Goal: Find specific page/section: Find specific page/section

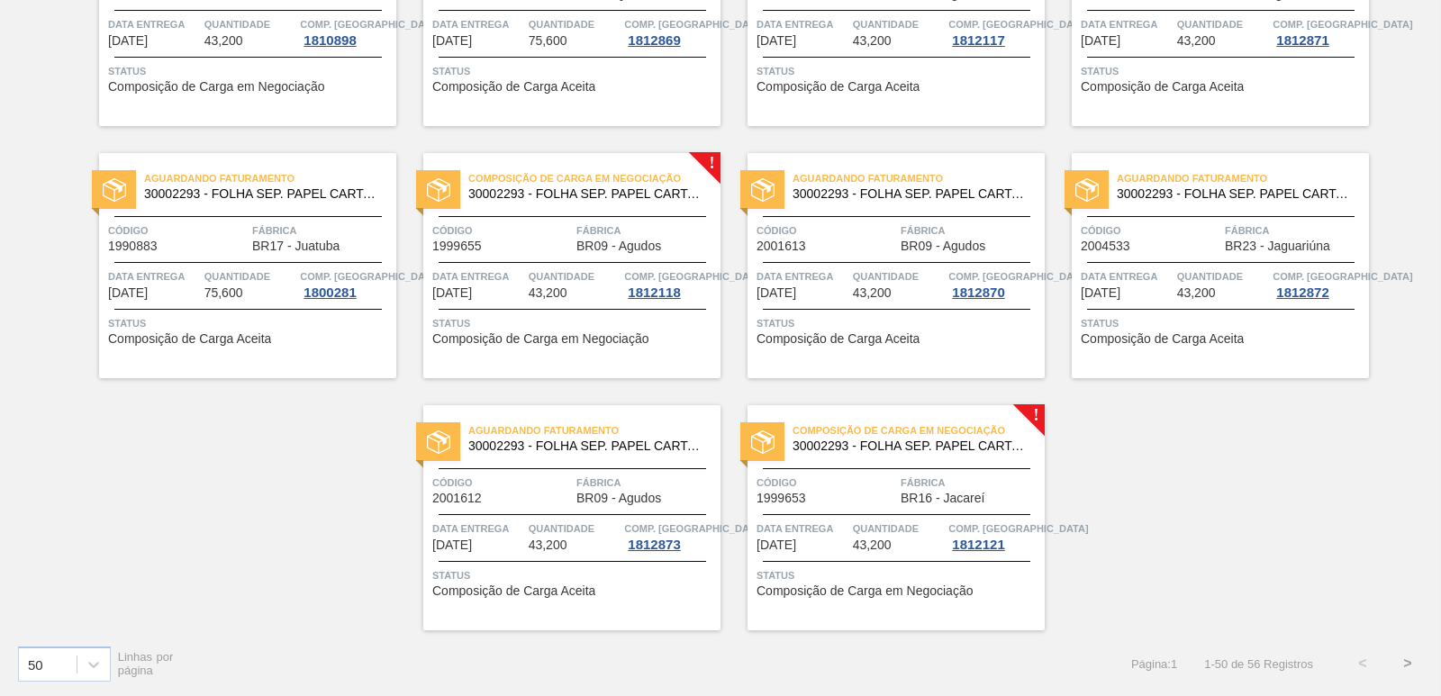
scroll to position [2782, 0]
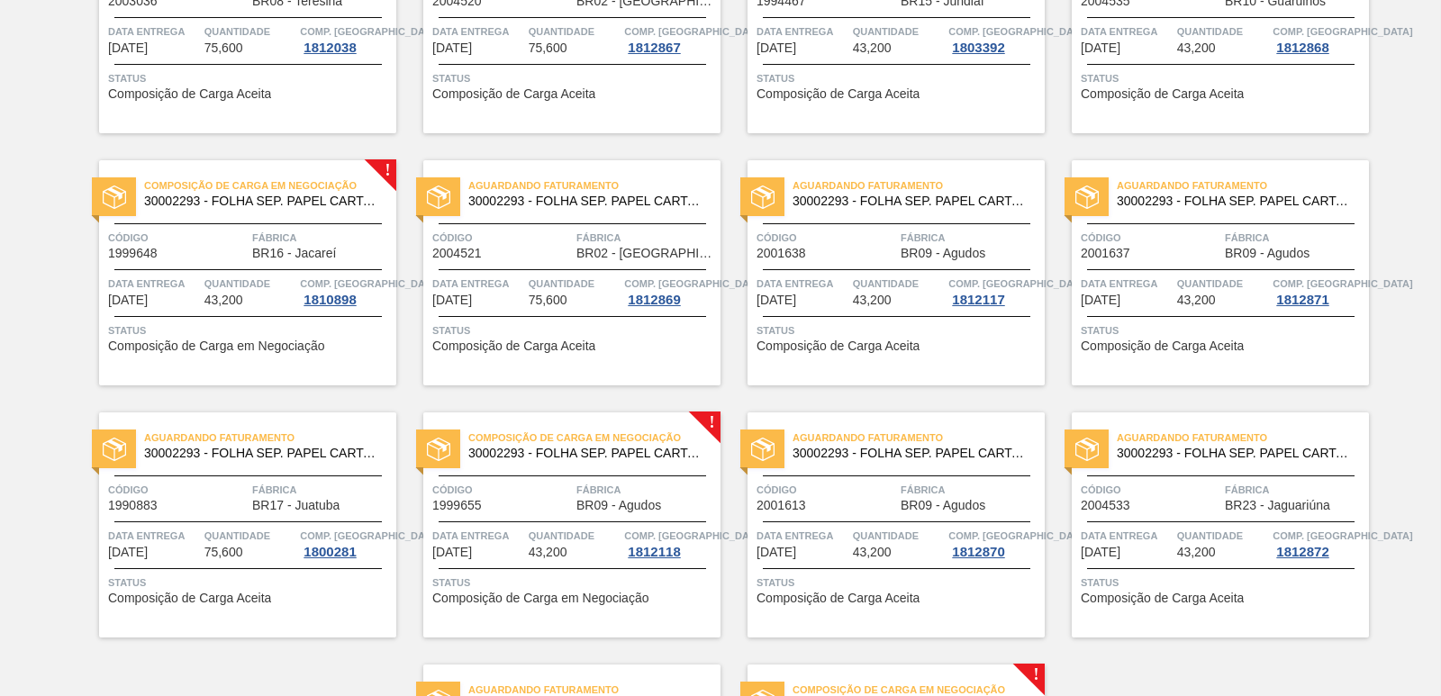
scroll to position [2782, 0]
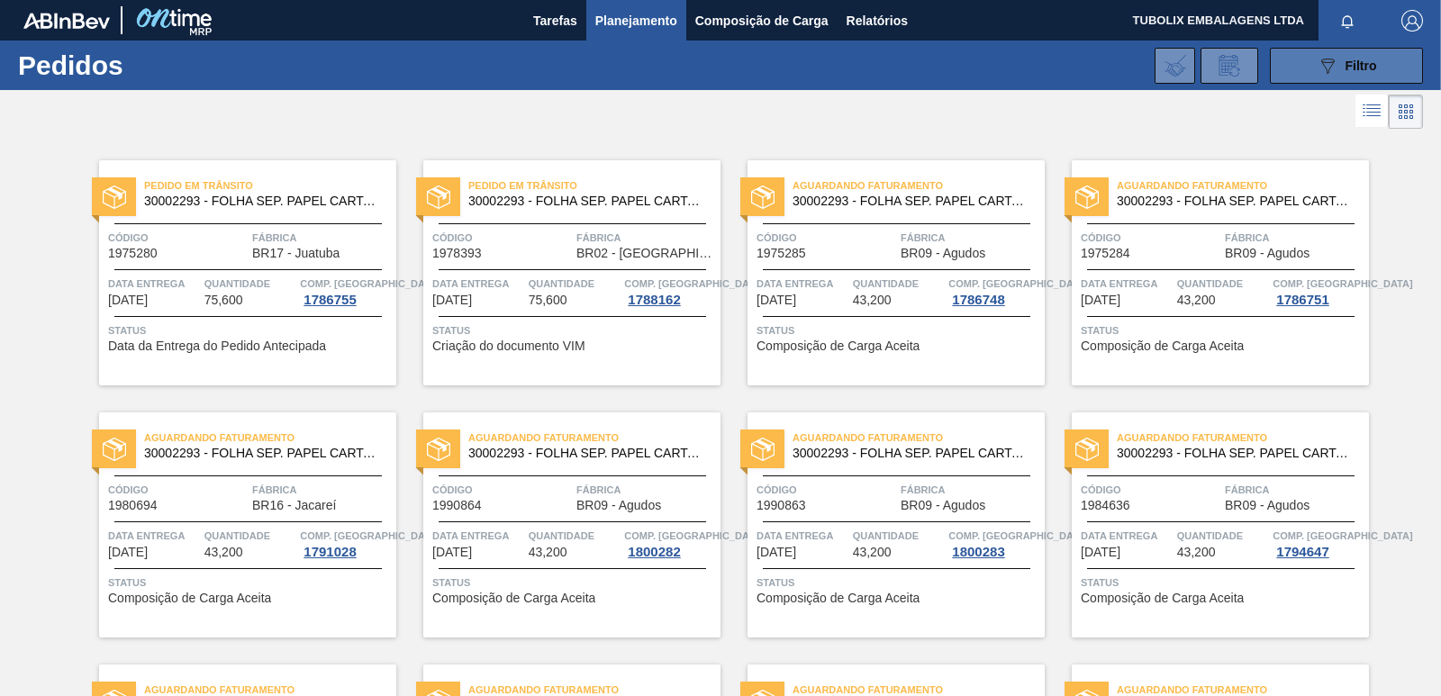
click at [1341, 69] on div "089F7B8B-B2A5-4AFE-B5C0-19BA573D28AC Filtro" at bounding box center [1347, 66] width 60 height 22
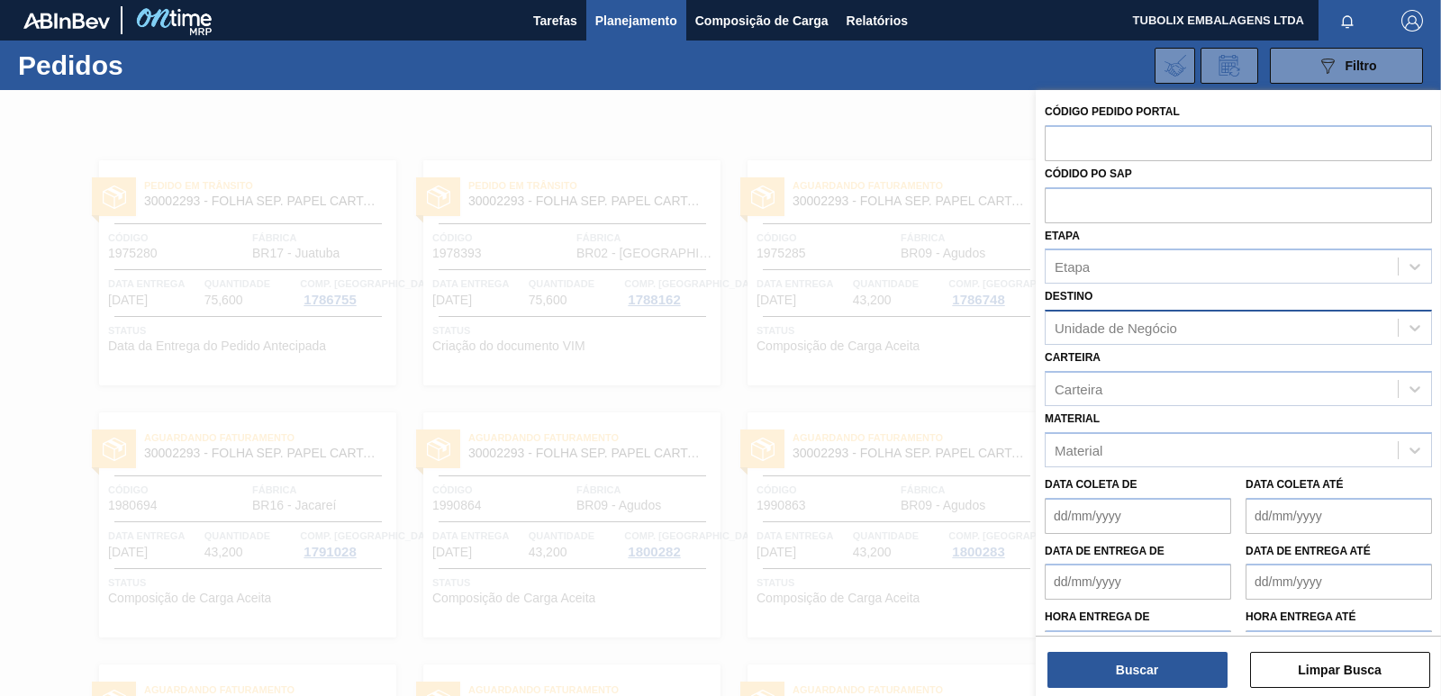
click at [1140, 324] on div "Unidade de Negócio" at bounding box center [1115, 328] width 122 height 15
type input "JUA"
click at [1141, 365] on div "BR17 - Juatuba" at bounding box center [1238, 372] width 387 height 33
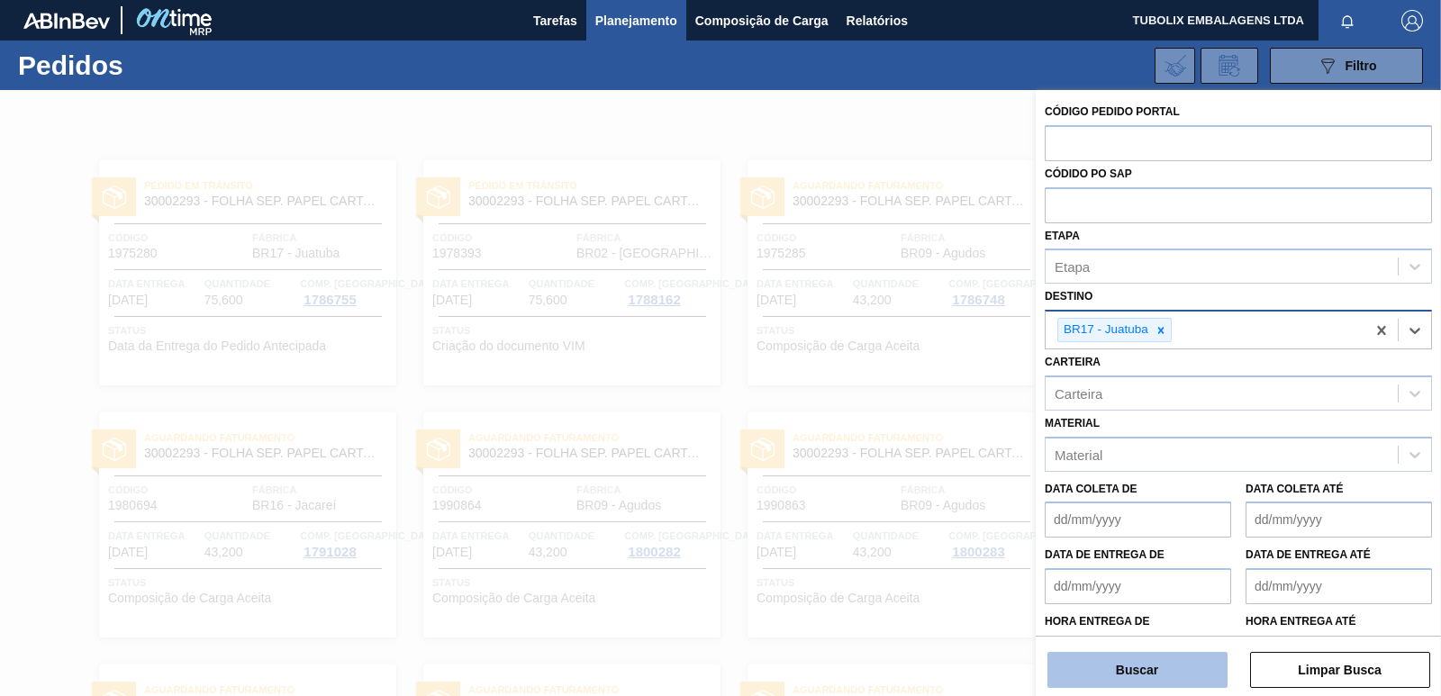
click at [1131, 655] on button "Buscar" at bounding box center [1137, 670] width 180 height 36
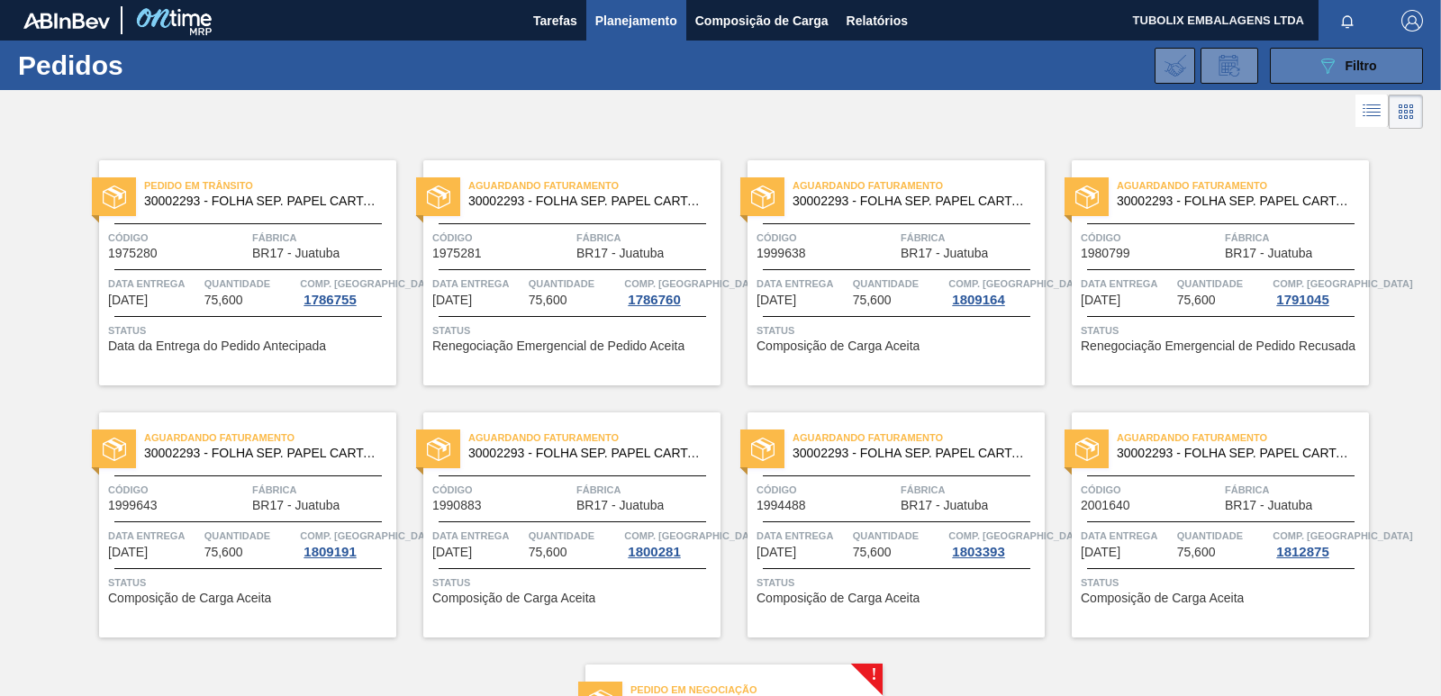
click at [1333, 51] on button "089F7B8B-B2A5-4AFE-B5C0-19BA573D28AC Filtro" at bounding box center [1346, 66] width 153 height 36
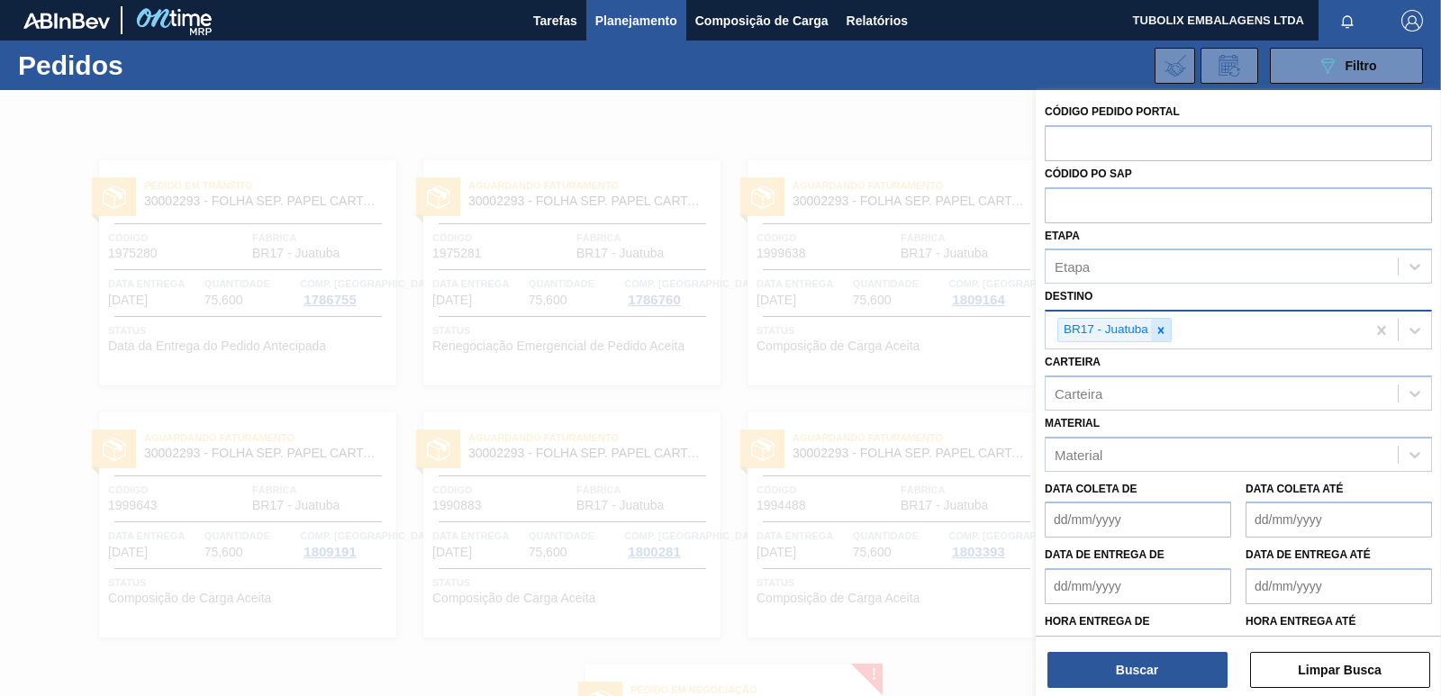
click at [1154, 331] on icon at bounding box center [1160, 330] width 13 height 13
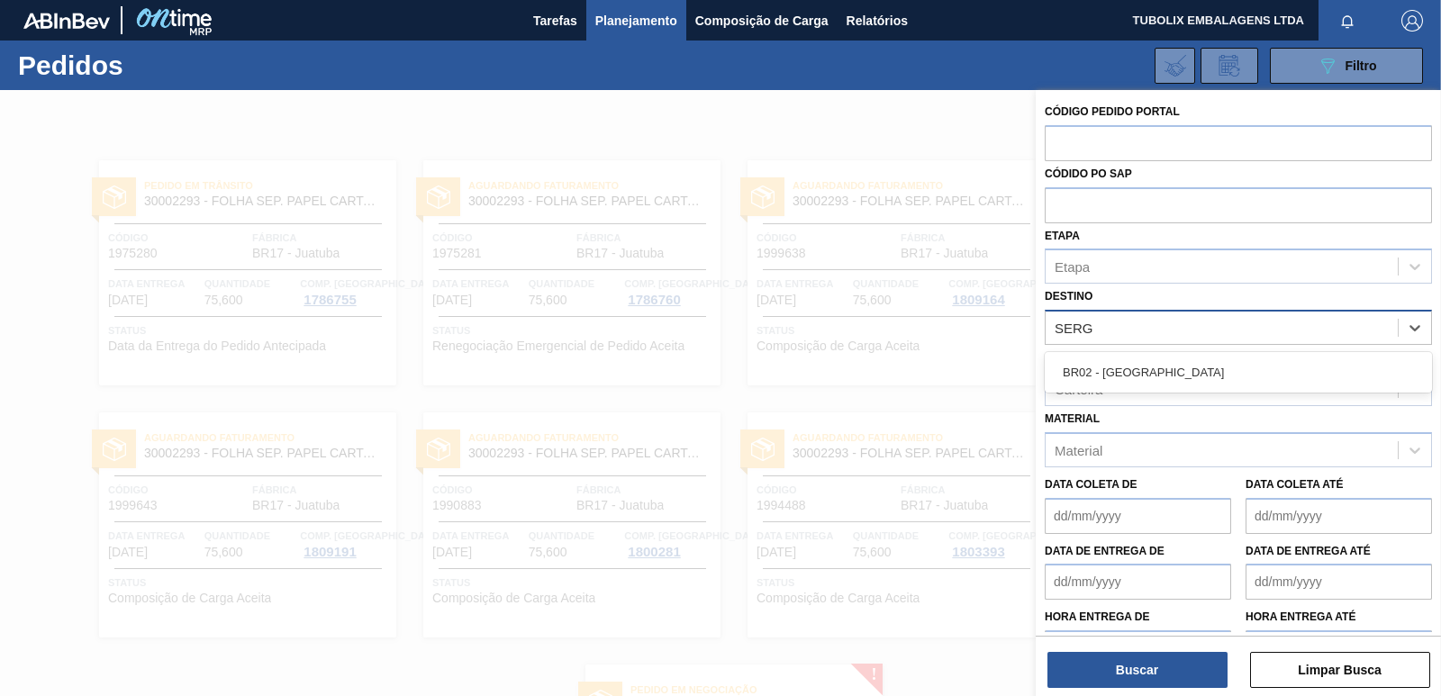
type input "SERGI"
click at [1143, 367] on div "BR02 - [GEOGRAPHIC_DATA]" at bounding box center [1238, 372] width 387 height 33
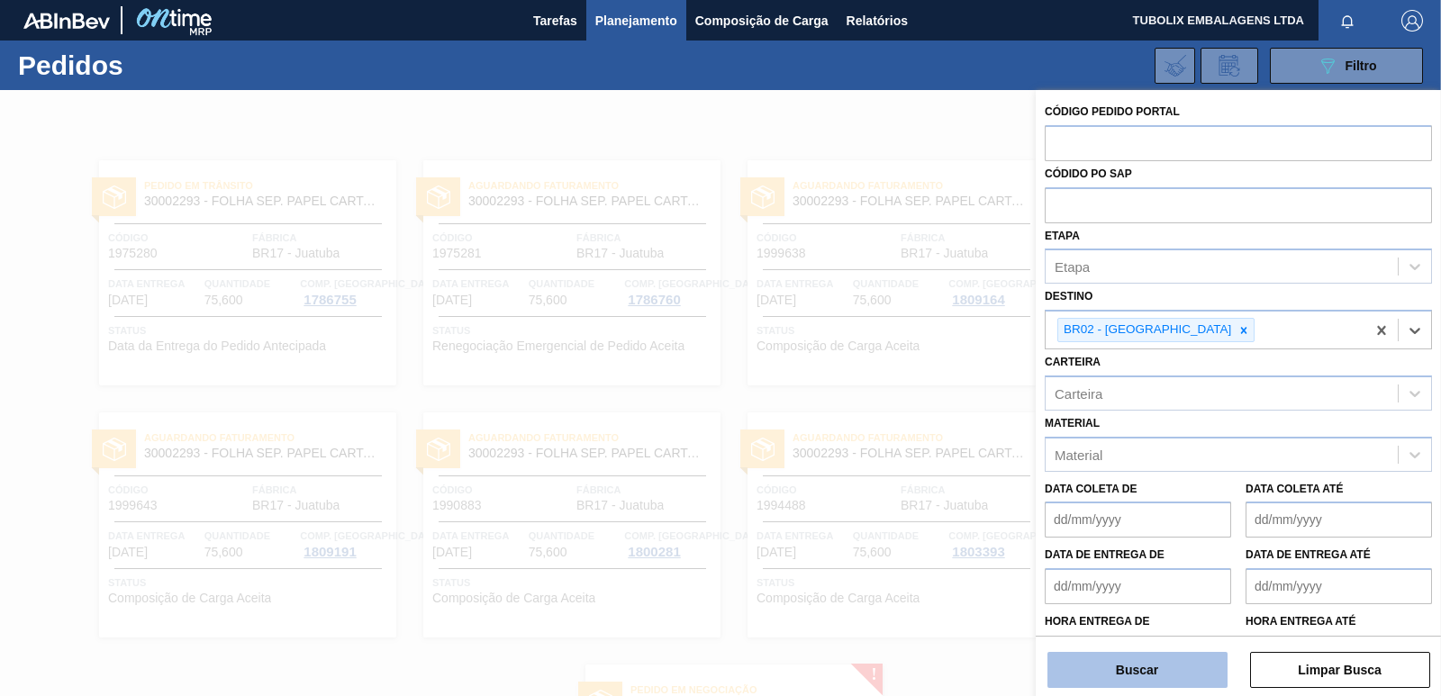
click at [1163, 656] on button "Buscar" at bounding box center [1137, 670] width 180 height 36
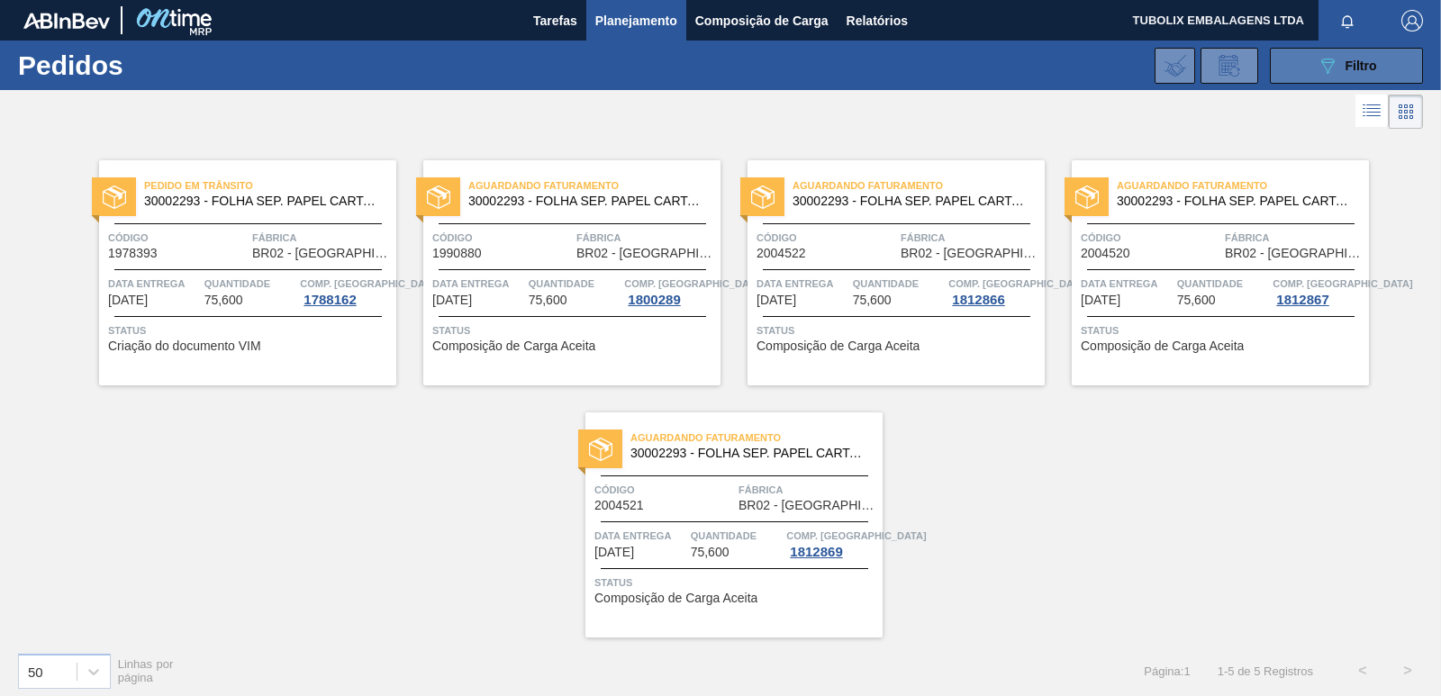
click at [1392, 70] on button "089F7B8B-B2A5-4AFE-B5C0-19BA573D28AC Filtro" at bounding box center [1346, 66] width 153 height 36
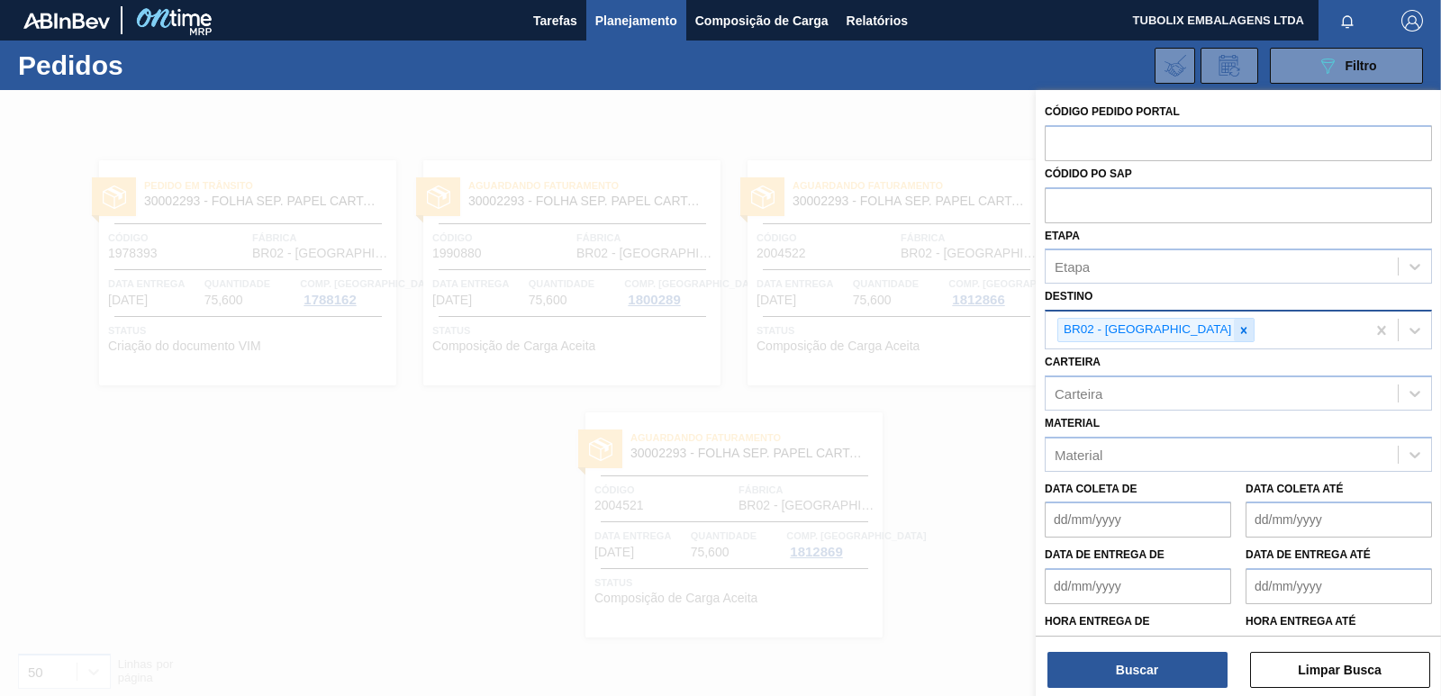
click at [1237, 326] on icon at bounding box center [1243, 330] width 13 height 13
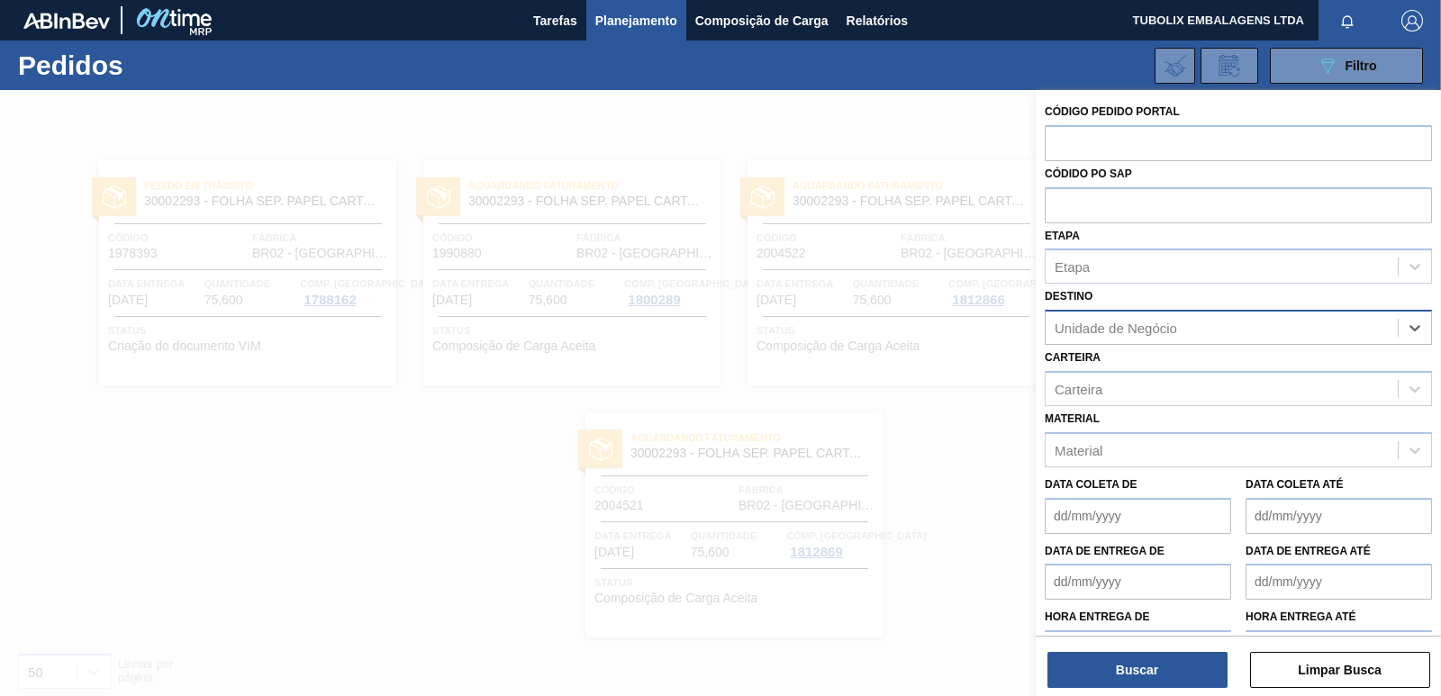
click at [1164, 326] on div "Unidade de Negócio" at bounding box center [1115, 328] width 122 height 15
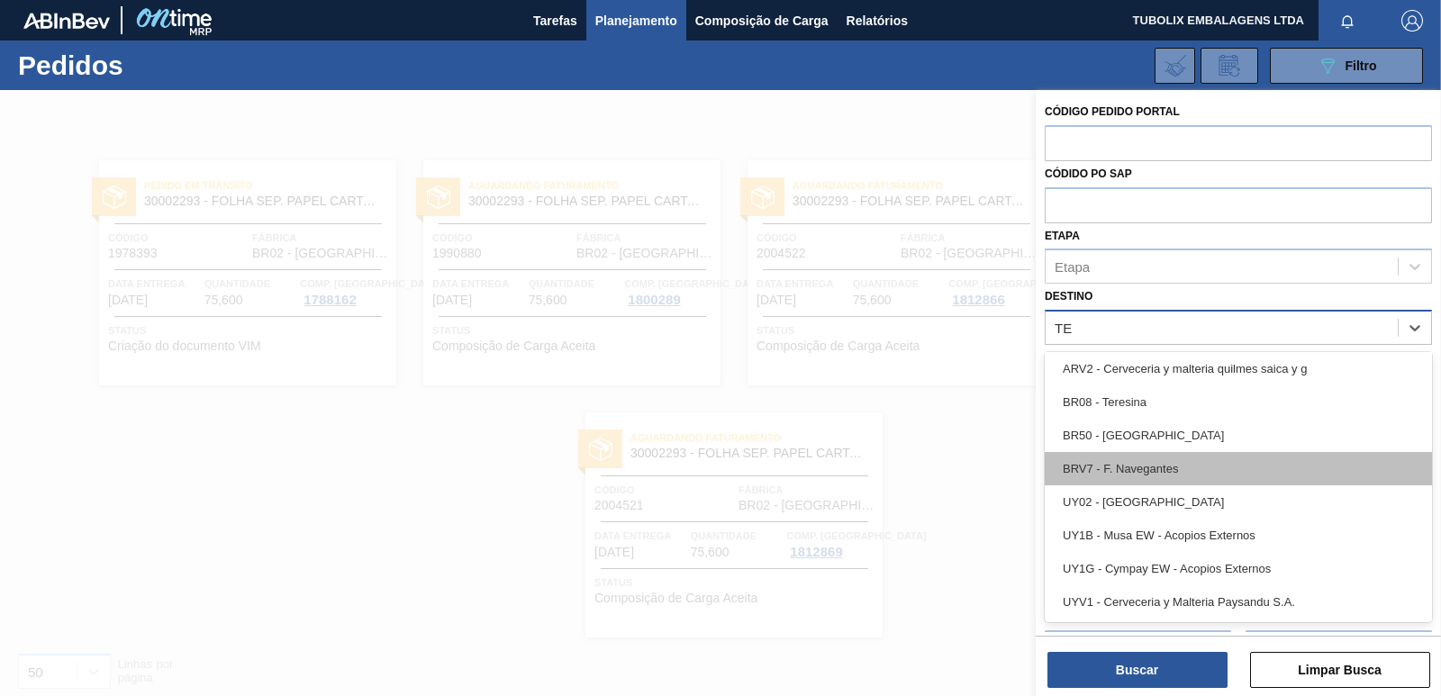
scroll to position [137, 0]
type input "TER"
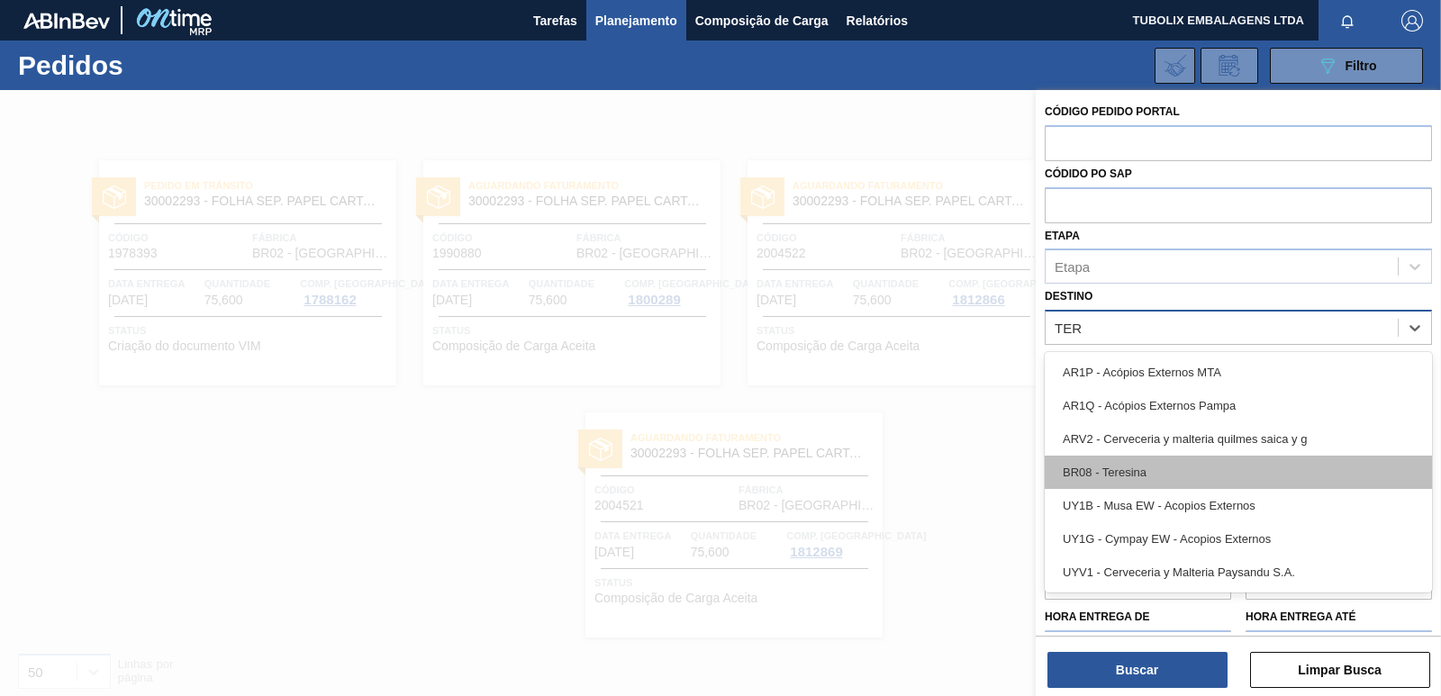
click at [1112, 475] on div "BR08 - Teresina" at bounding box center [1238, 472] width 387 height 33
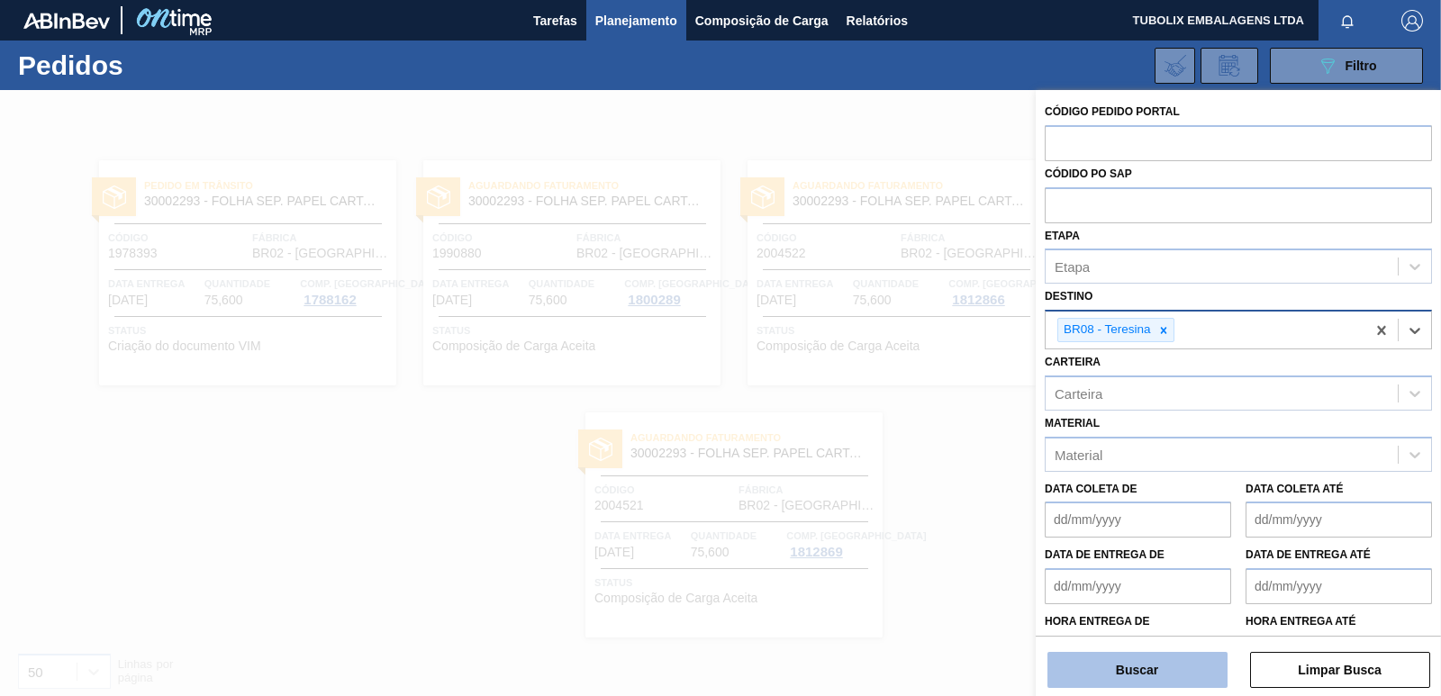
click at [1145, 672] on button "Buscar" at bounding box center [1137, 670] width 180 height 36
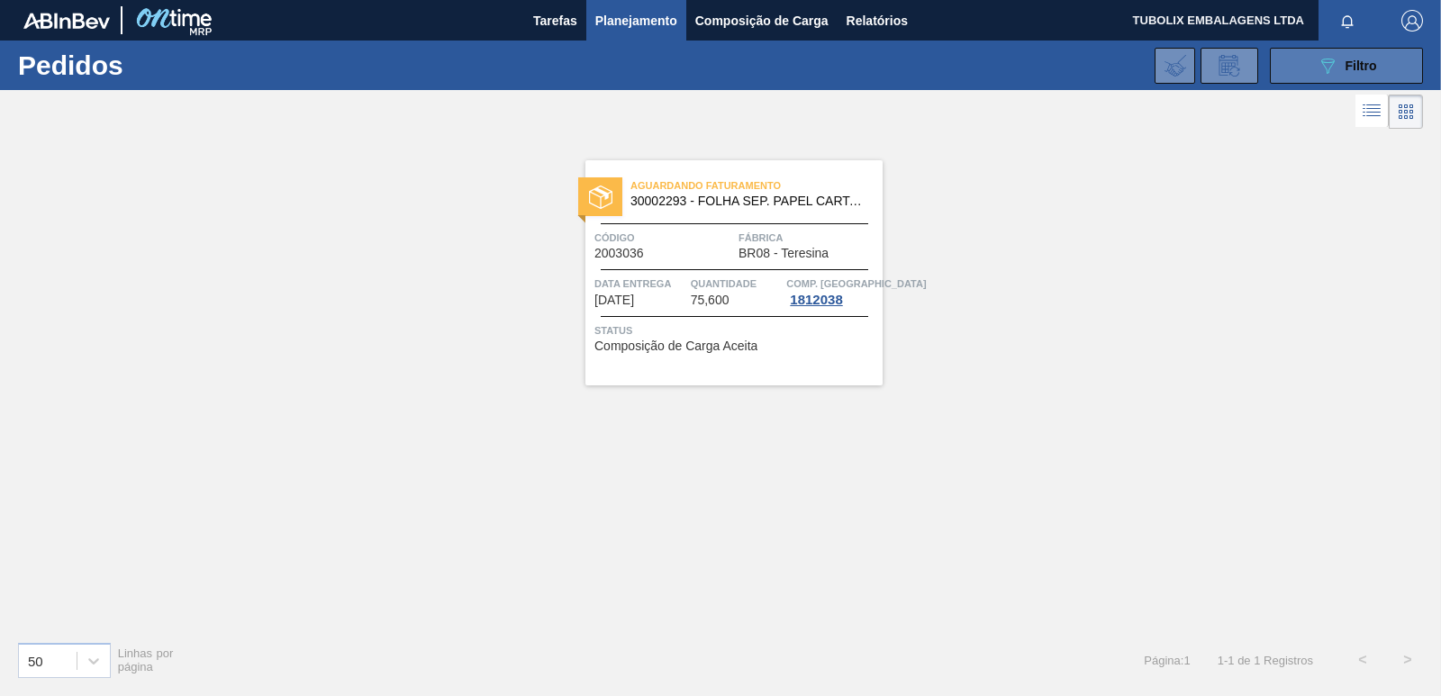
click at [1391, 56] on button "089F7B8B-B2A5-4AFE-B5C0-19BA573D28AC Filtro" at bounding box center [1346, 66] width 153 height 36
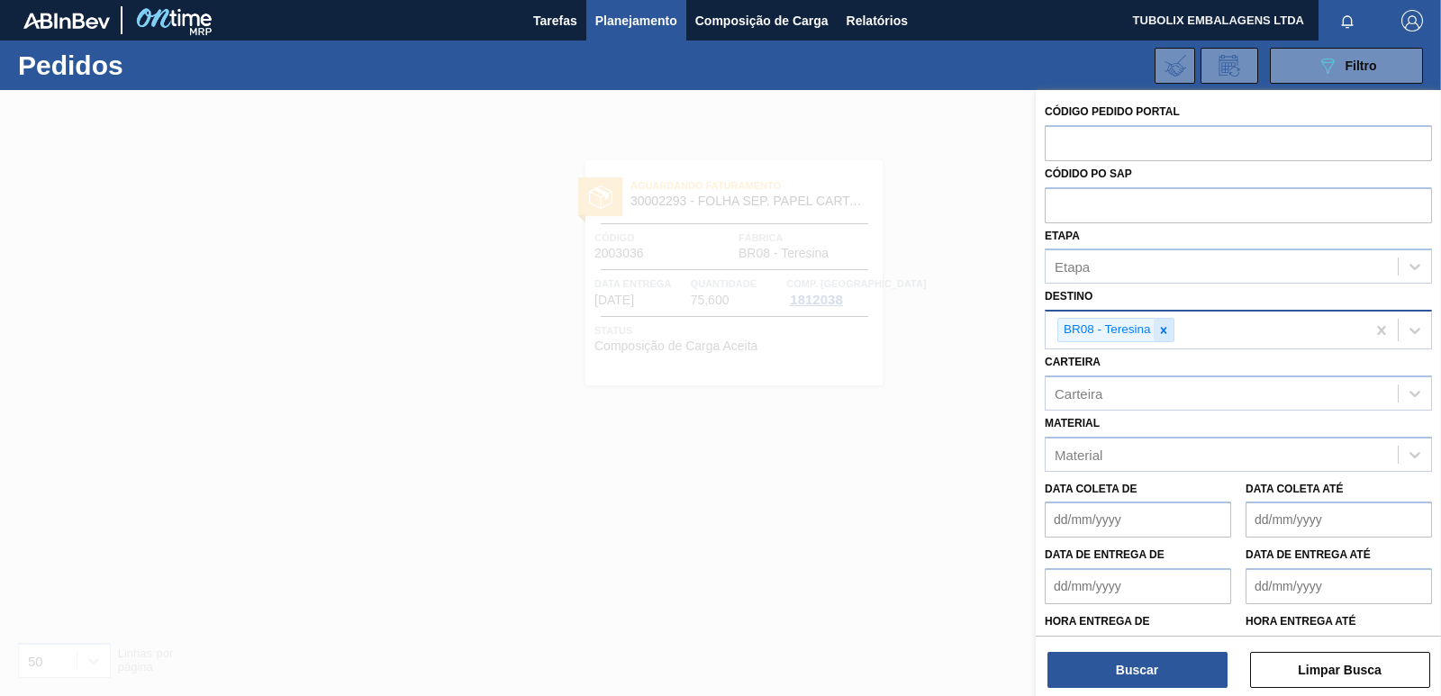
click at [1165, 330] on icon at bounding box center [1163, 330] width 13 height 13
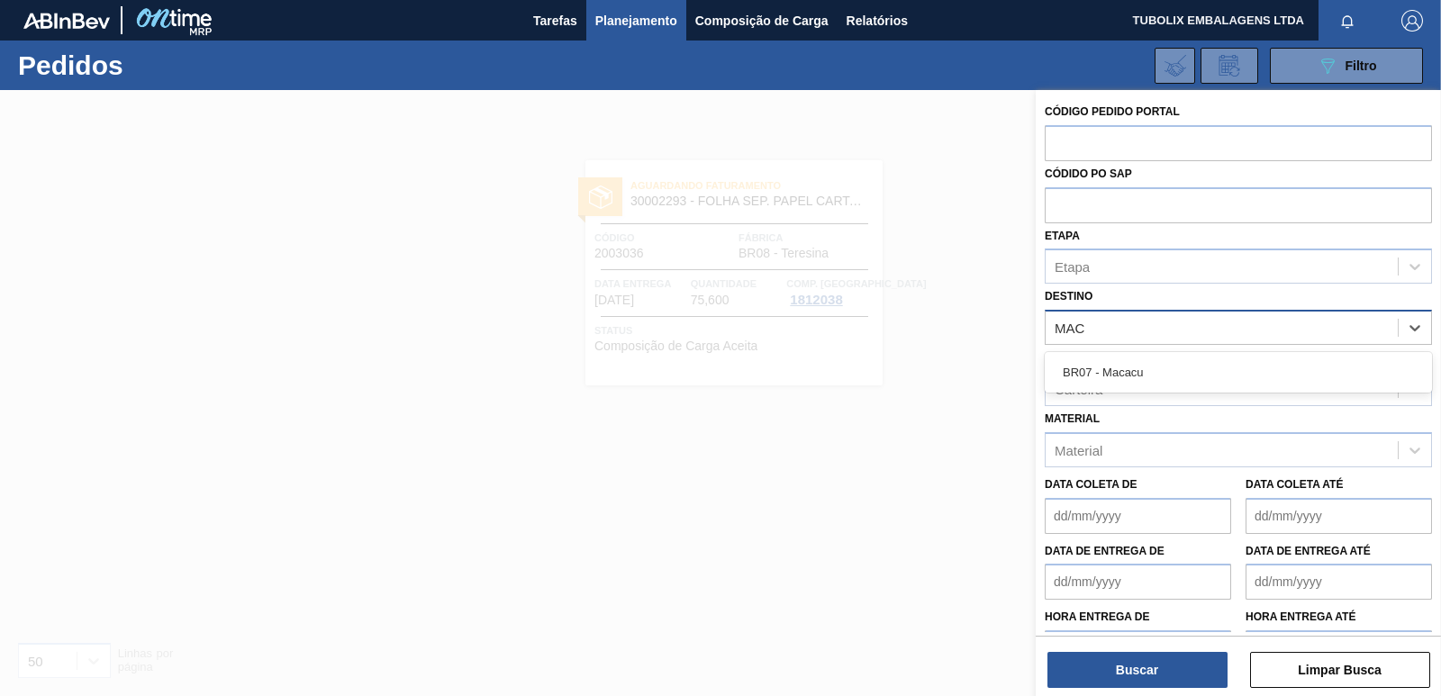
type input "MACA"
drag, startPoint x: 1121, startPoint y: 363, endPoint x: 1130, endPoint y: 374, distance: 14.1
click at [1121, 364] on div "BR07 - Macacu" at bounding box center [1238, 372] width 387 height 33
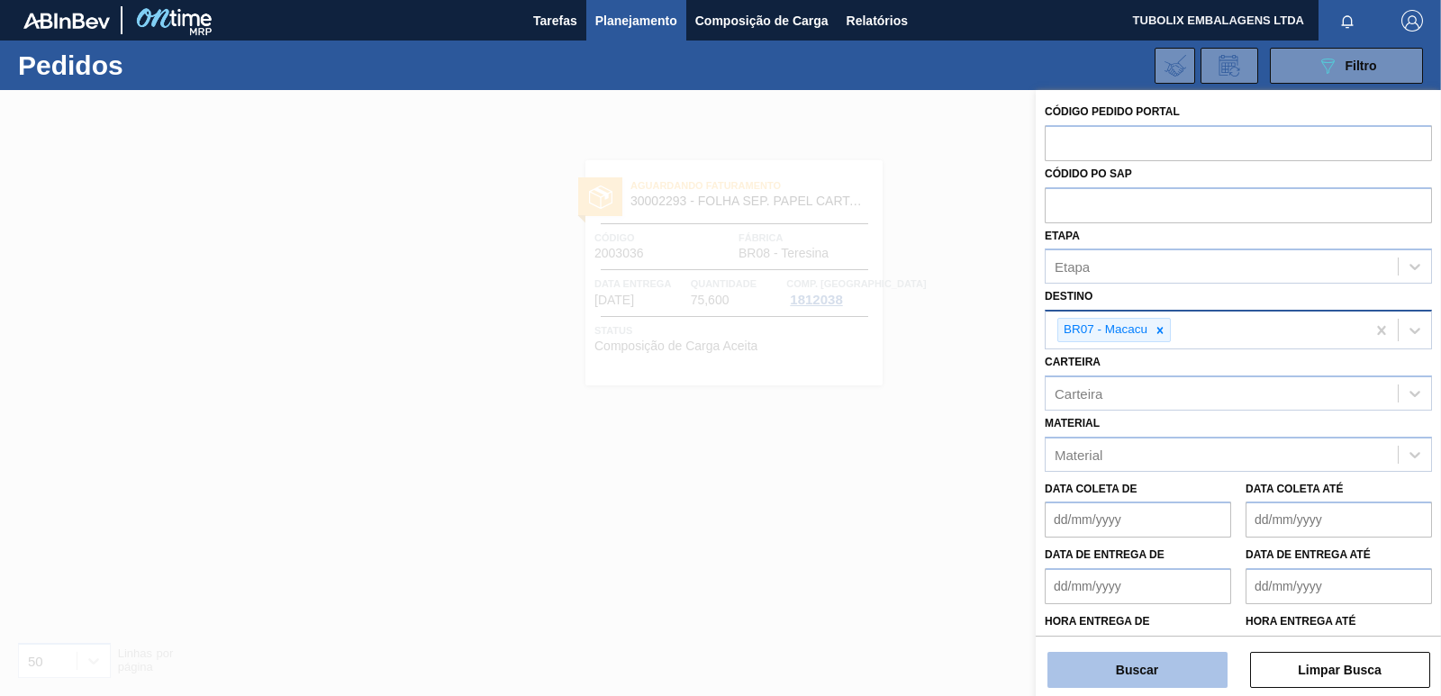
click at [1165, 662] on button "Buscar" at bounding box center [1137, 670] width 180 height 36
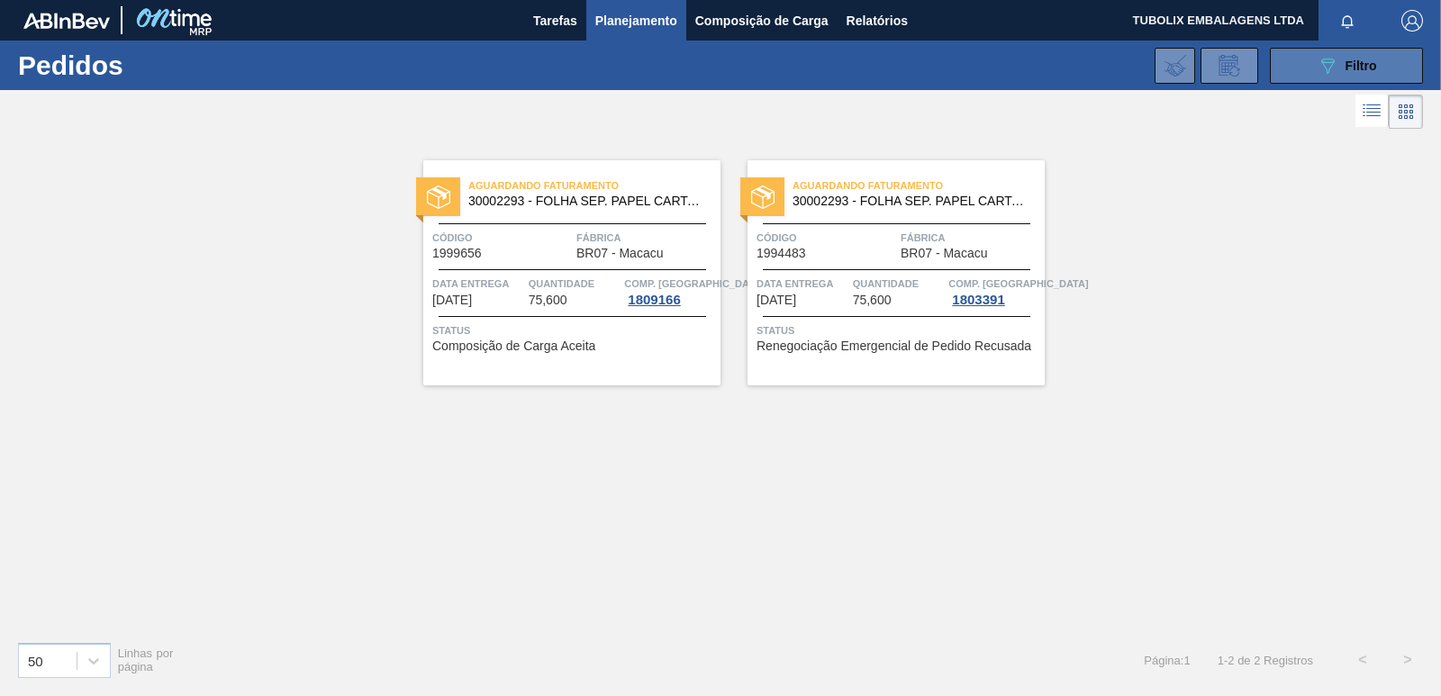
click at [1290, 64] on button "089F7B8B-B2A5-4AFE-B5C0-19BA573D28AC Filtro" at bounding box center [1346, 66] width 153 height 36
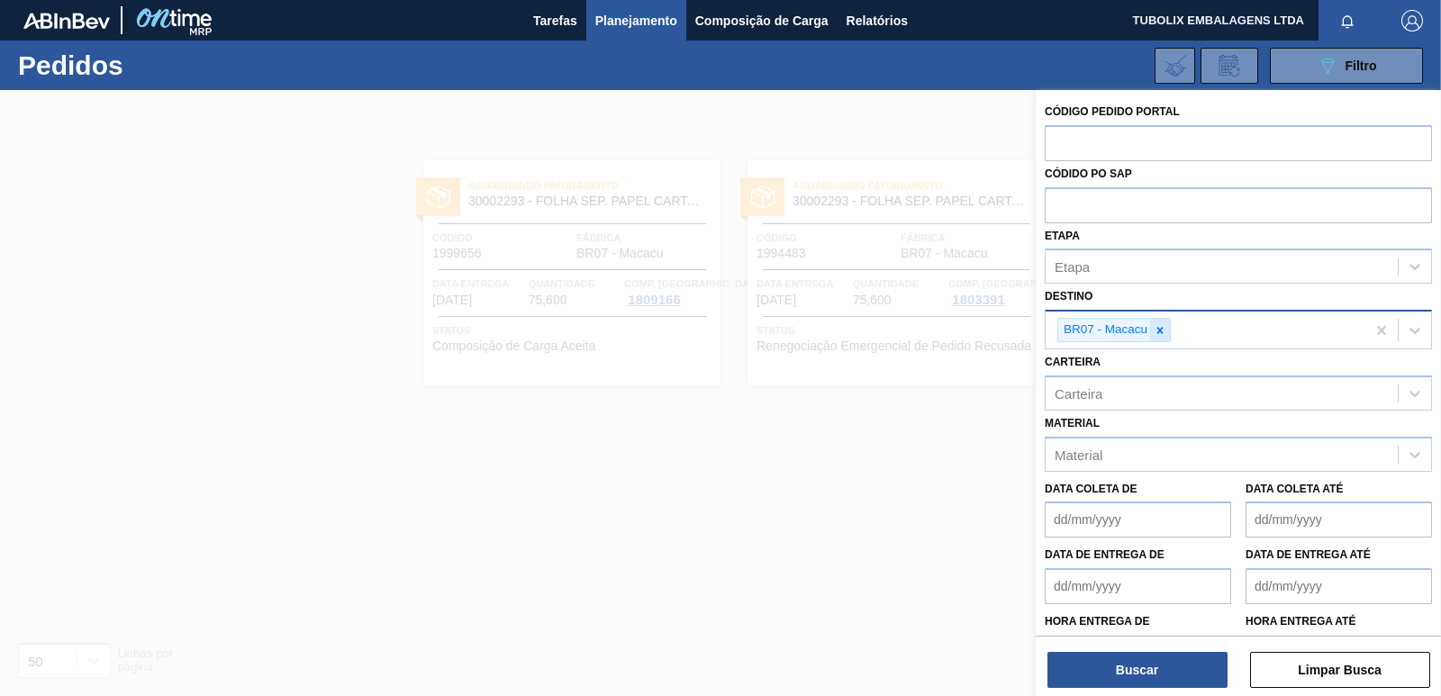
click at [1162, 322] on div at bounding box center [1160, 330] width 20 height 23
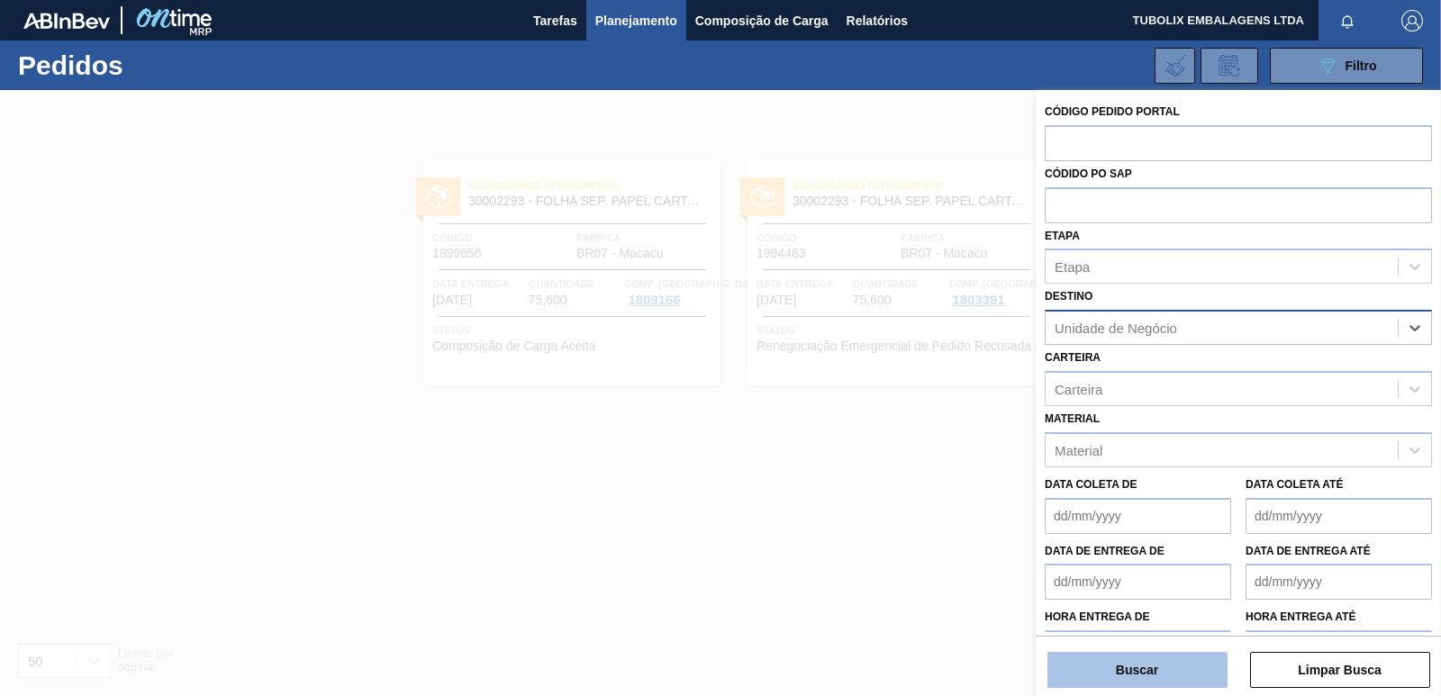
click at [1127, 656] on button "Buscar" at bounding box center [1137, 670] width 180 height 36
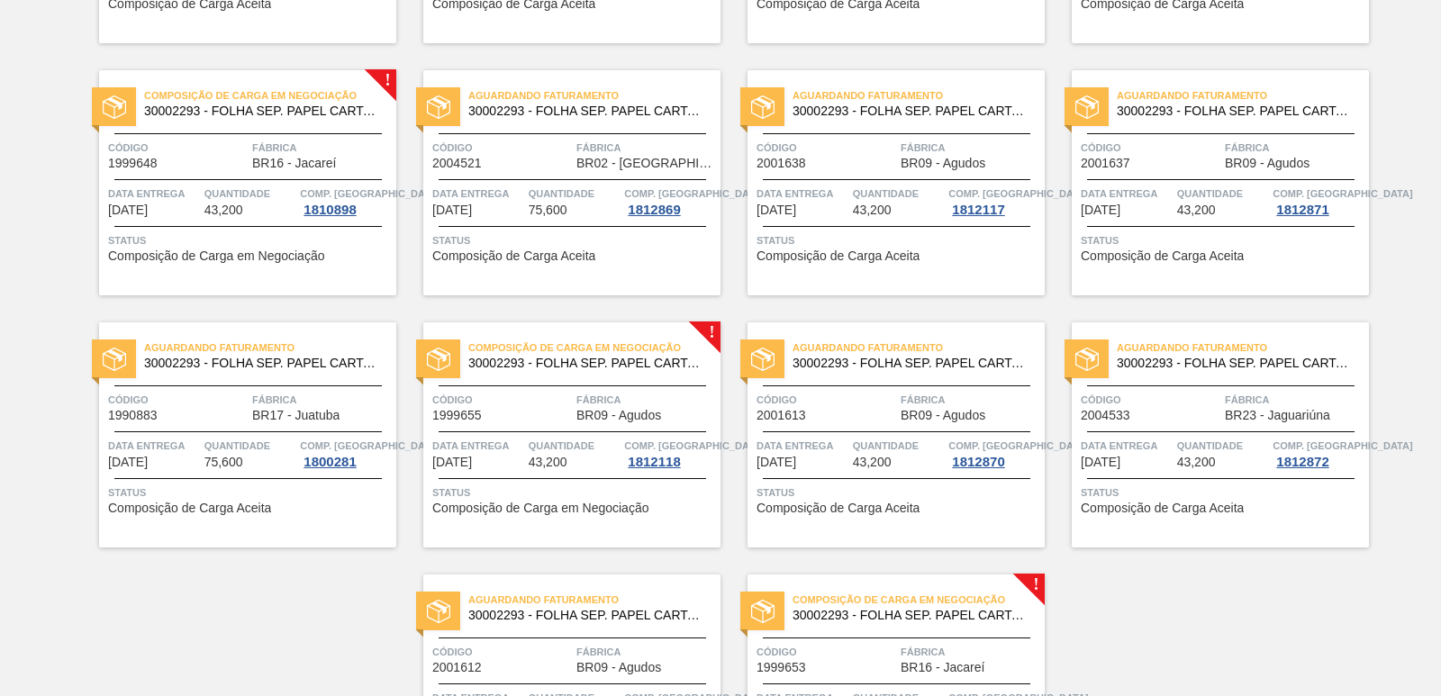
scroll to position [2782, 0]
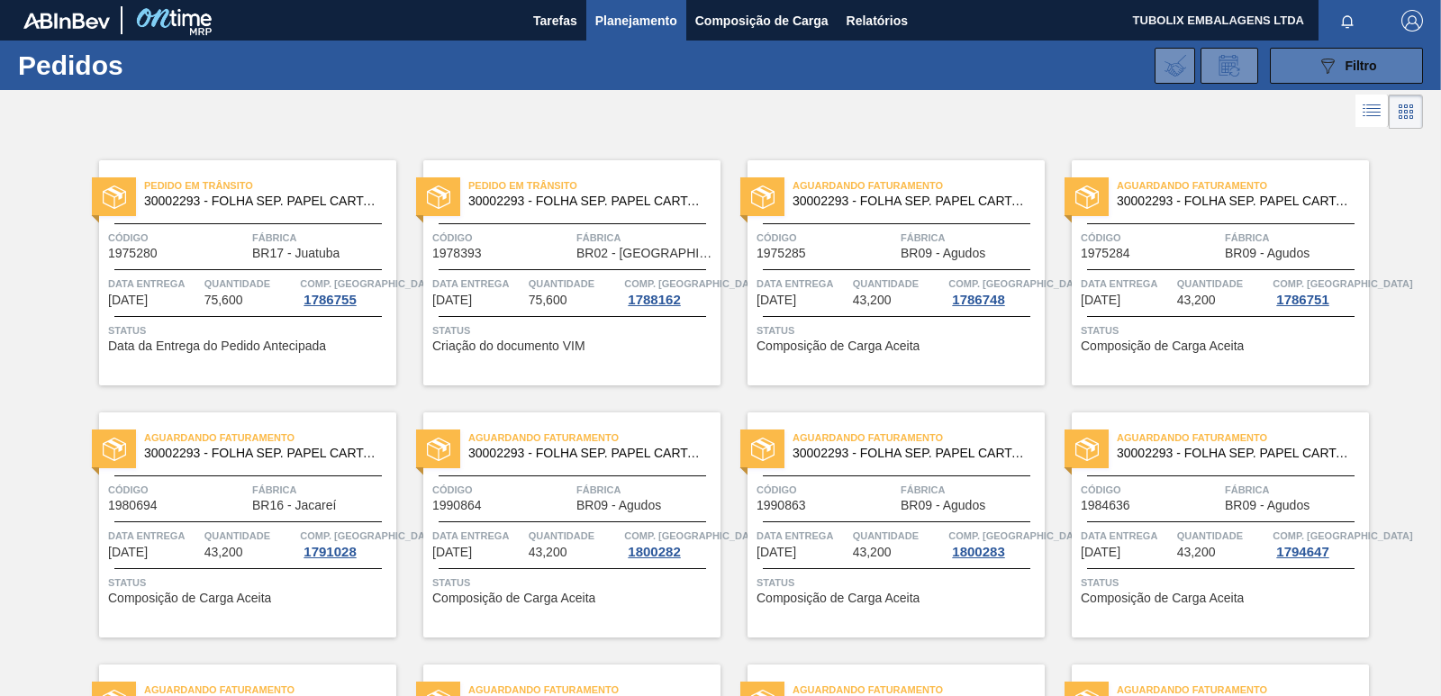
click at [1293, 68] on button "089F7B8B-B2A5-4AFE-B5C0-19BA573D28AC Filtro" at bounding box center [1346, 66] width 153 height 36
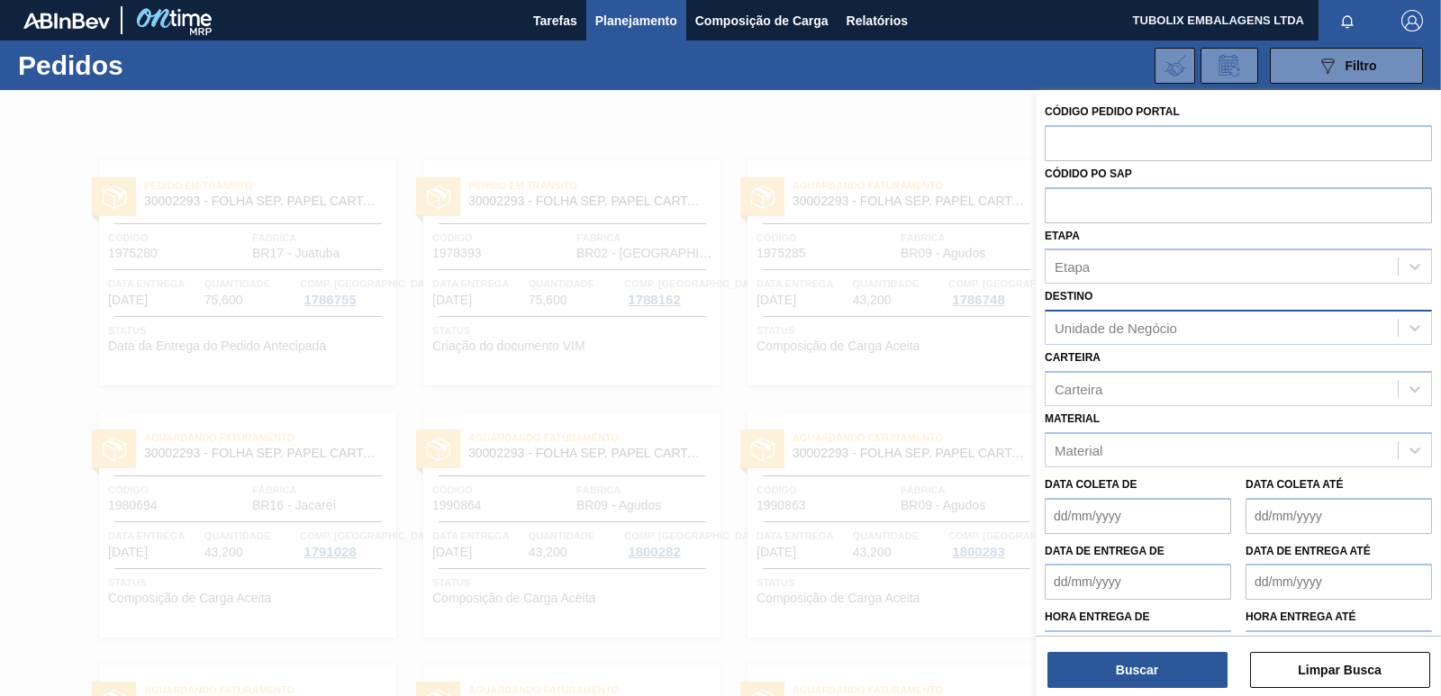
click at [1176, 329] on div "Unidade de Negócio" at bounding box center [1115, 328] width 122 height 15
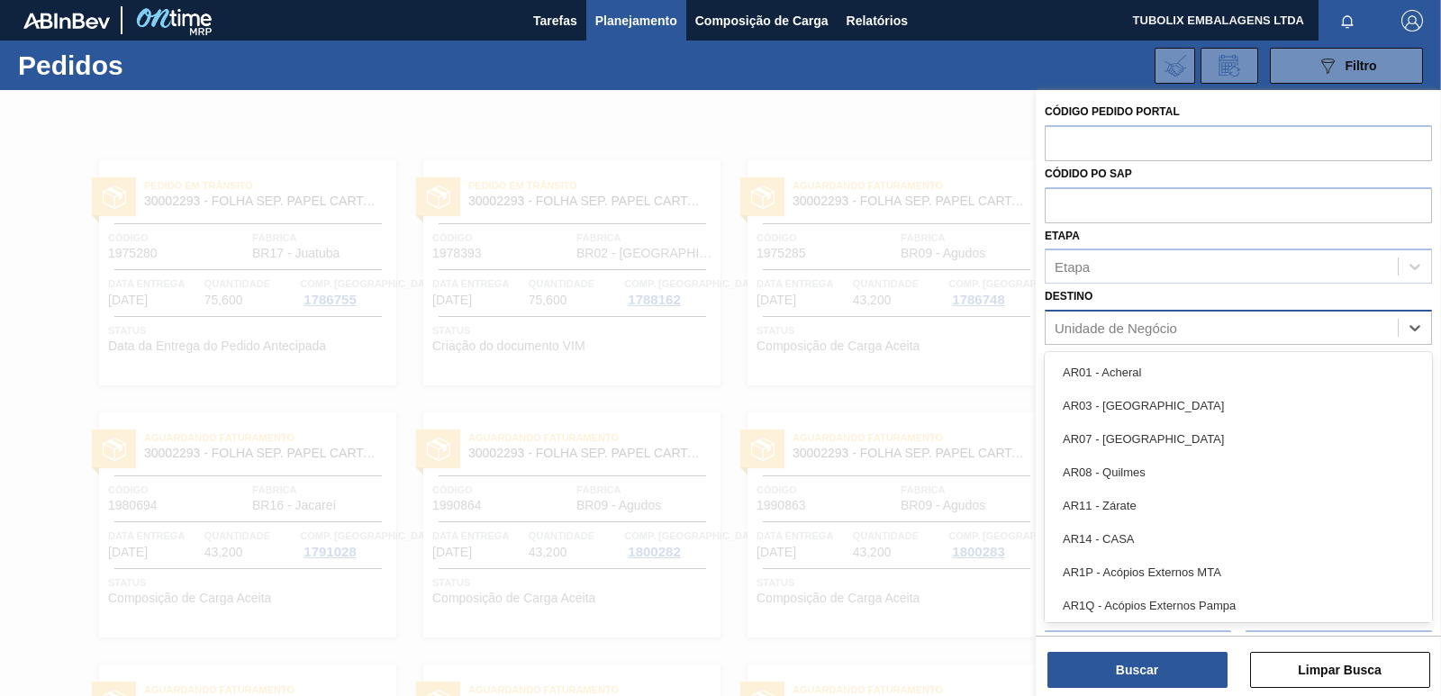
click at [1176, 329] on div "Unidade de Negócio" at bounding box center [1115, 328] width 122 height 15
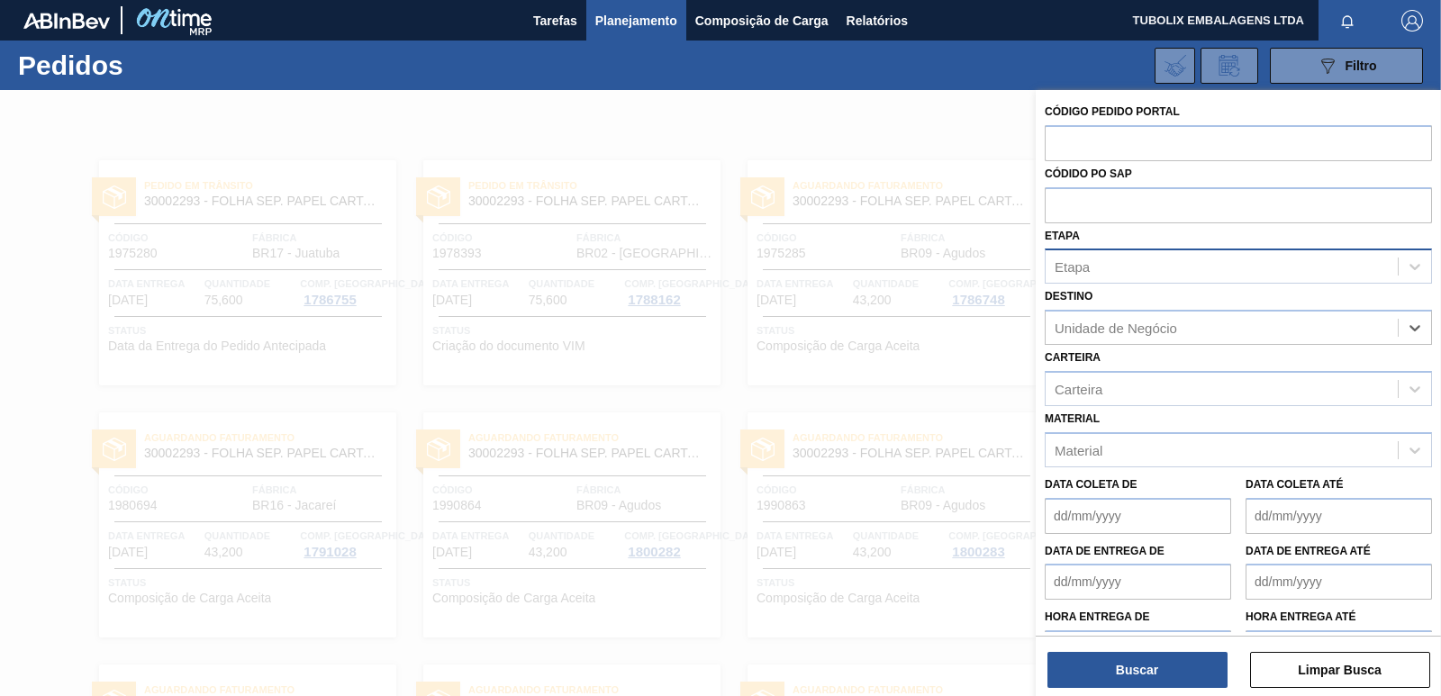
click at [1140, 272] on div "Etapa" at bounding box center [1221, 267] width 352 height 26
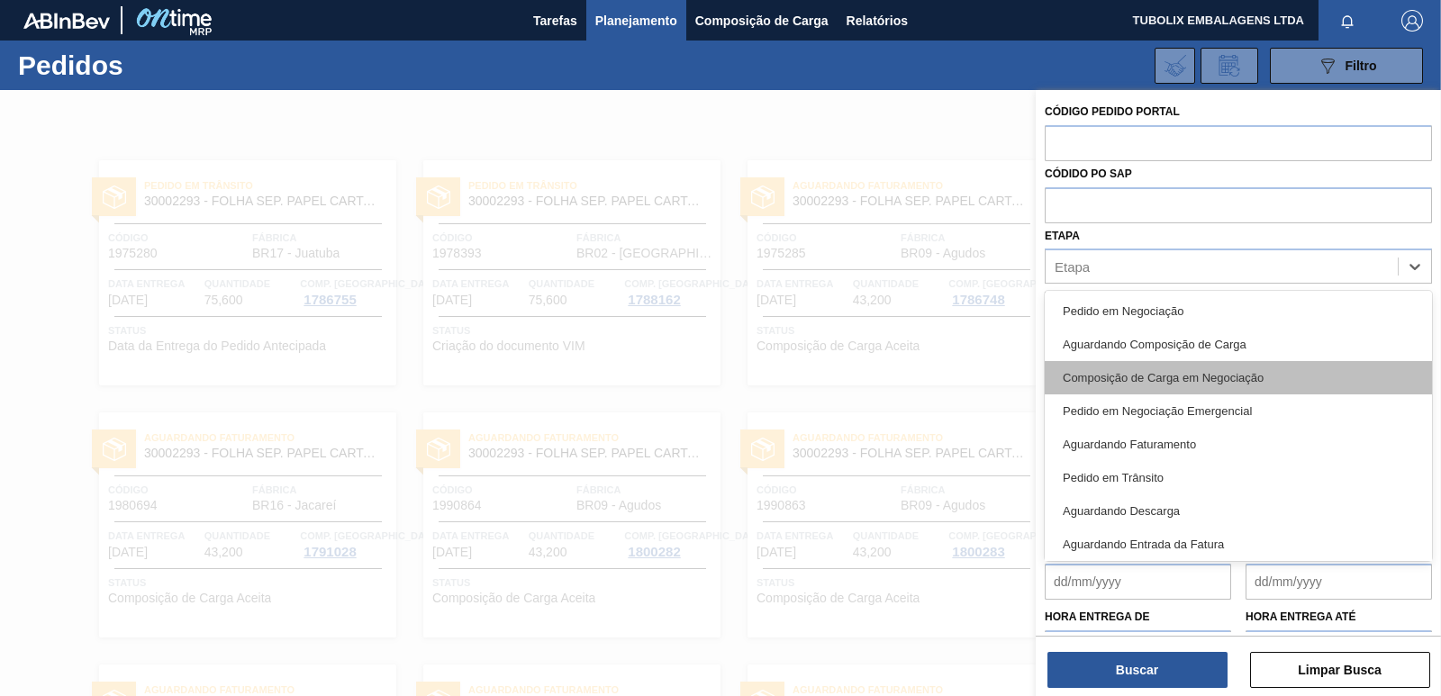
click at [1198, 381] on div "Composição de Carga em Negociação" at bounding box center [1238, 377] width 387 height 33
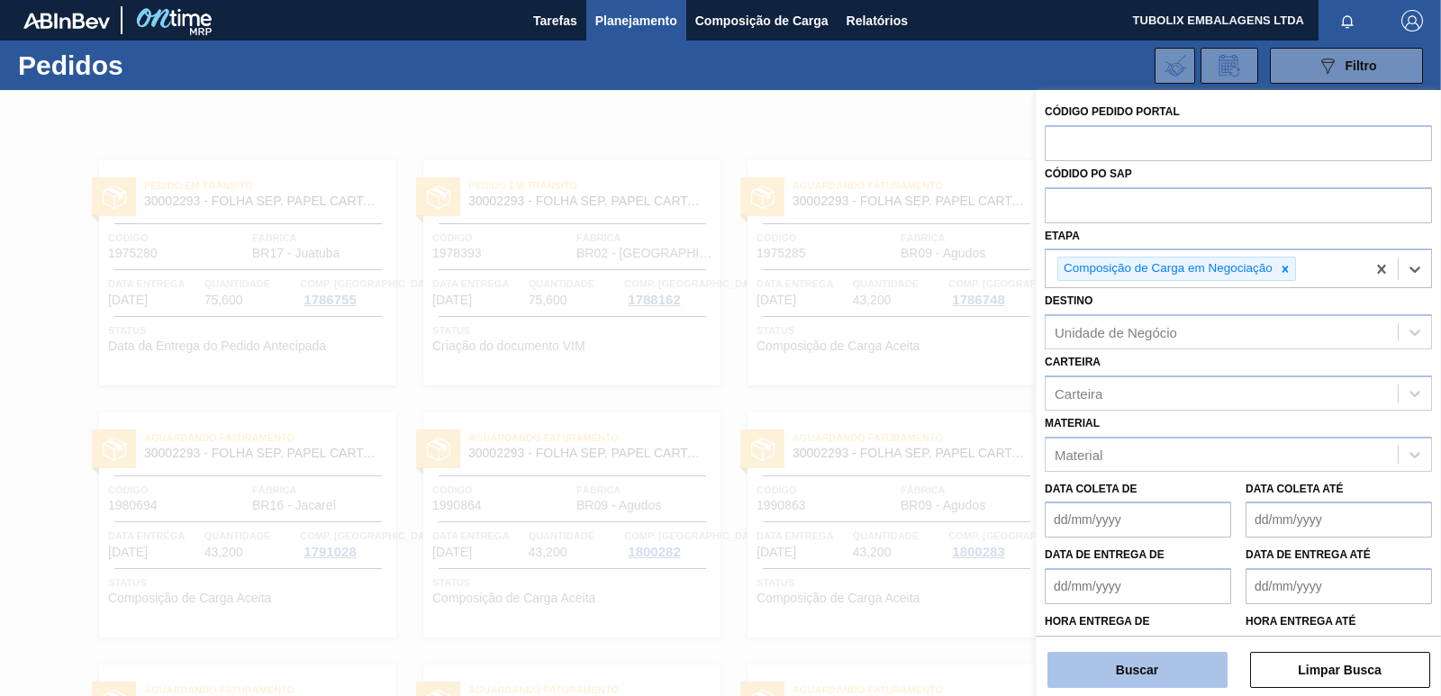
click at [1207, 683] on button "Buscar" at bounding box center [1137, 670] width 180 height 36
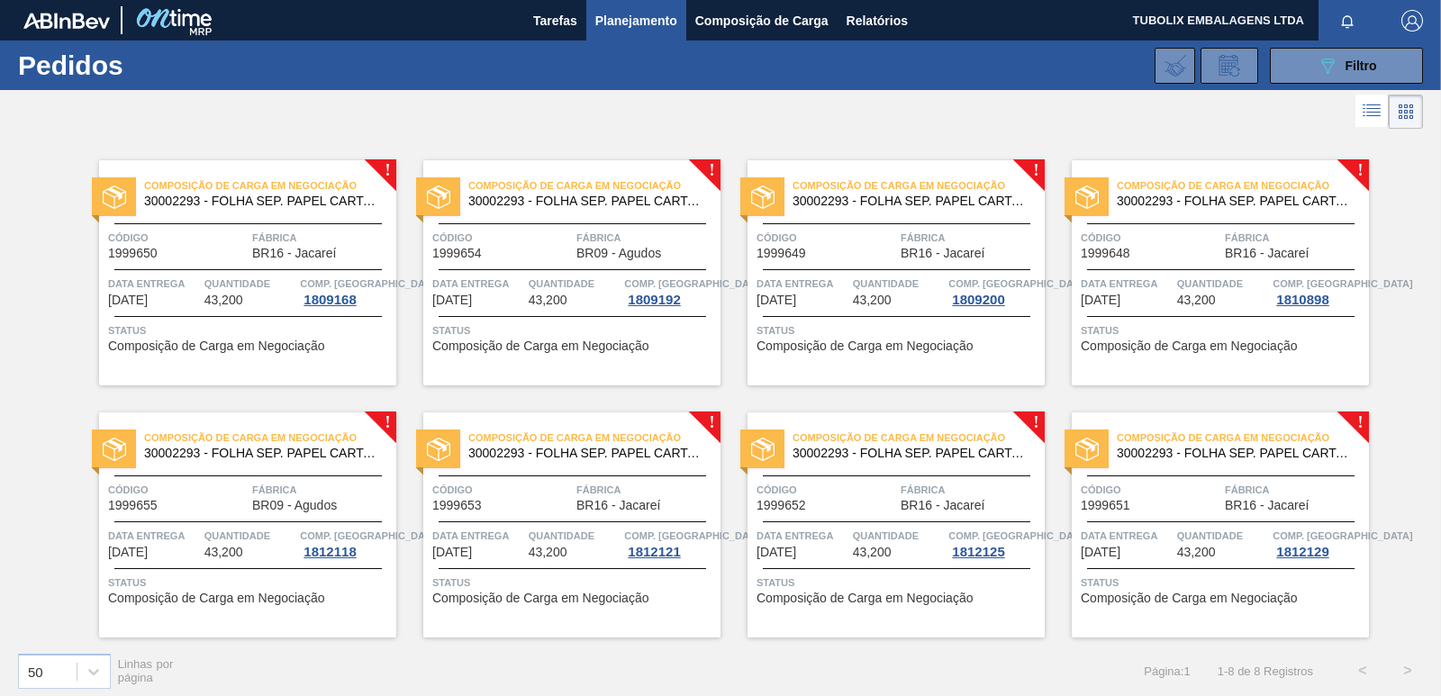
scroll to position [8, 0]
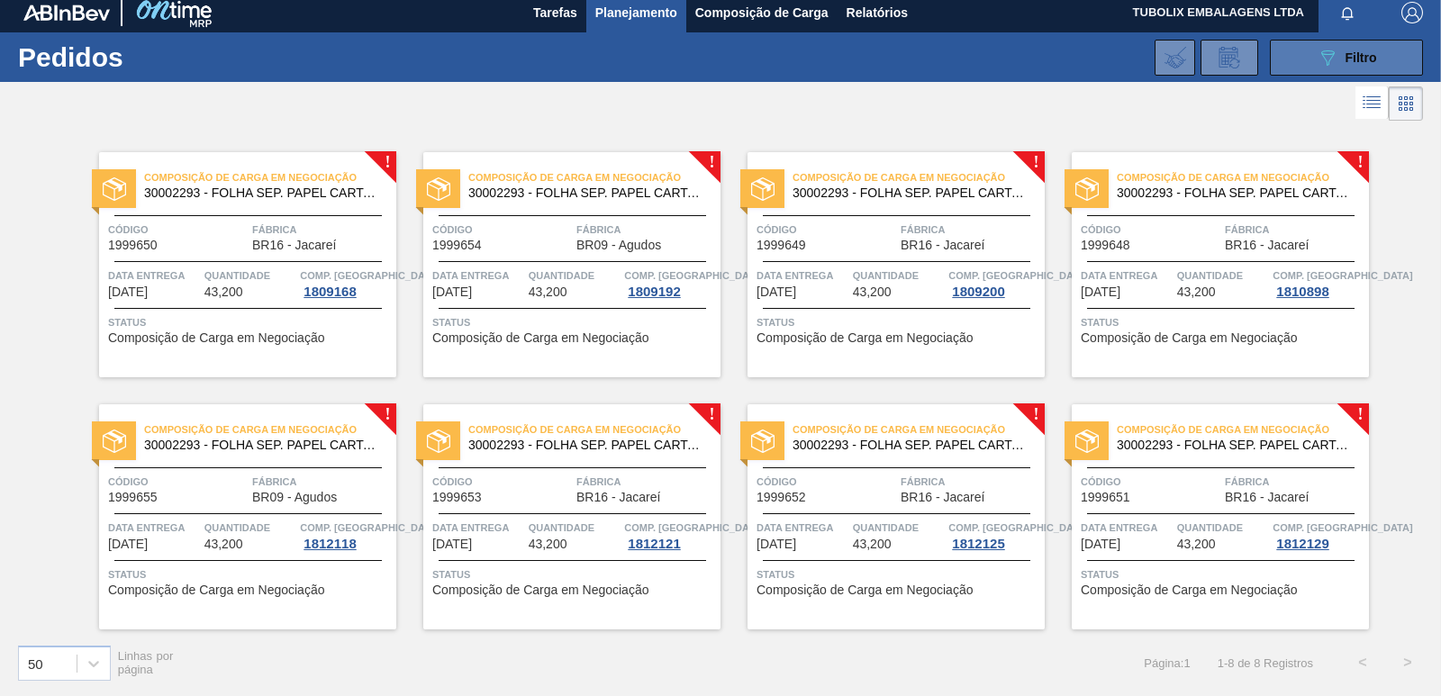
click at [1326, 42] on button "089F7B8B-B2A5-4AFE-B5C0-19BA573D28AC Filtro" at bounding box center [1346, 58] width 153 height 36
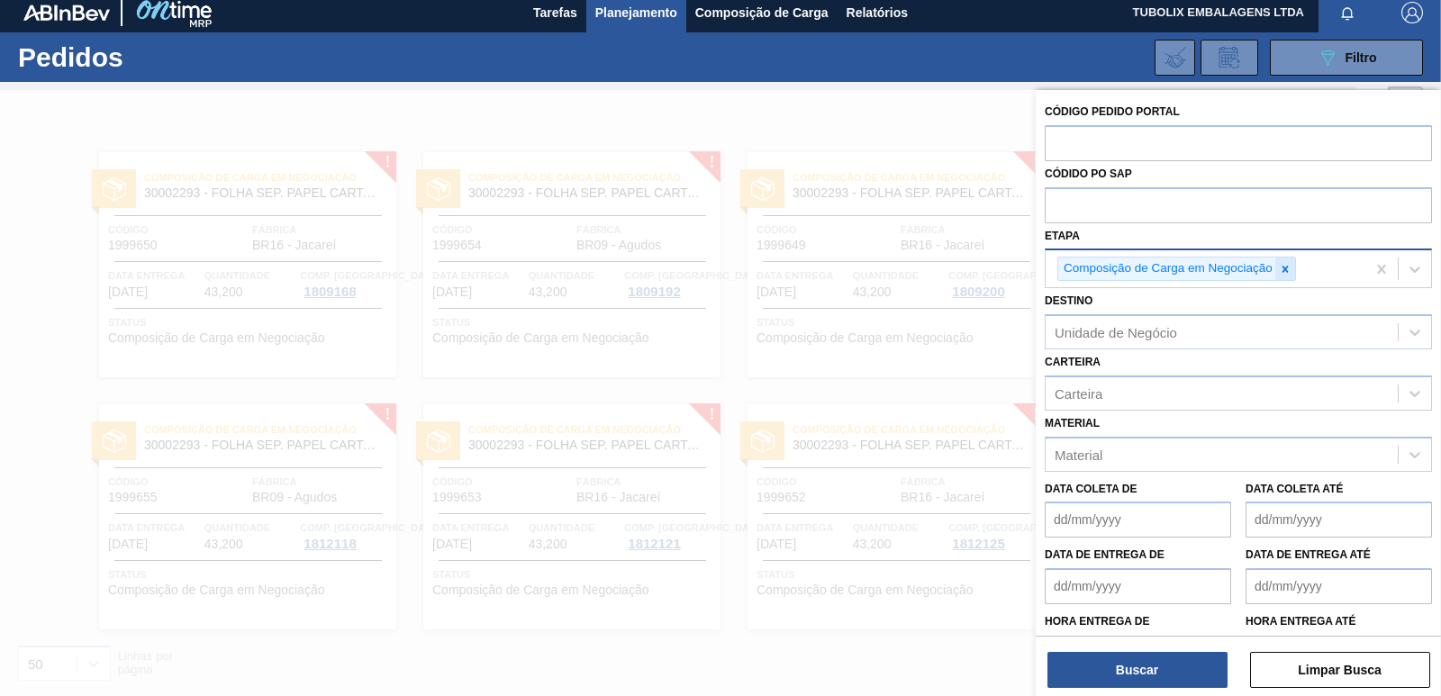
click at [1279, 270] on icon at bounding box center [1285, 269] width 13 height 13
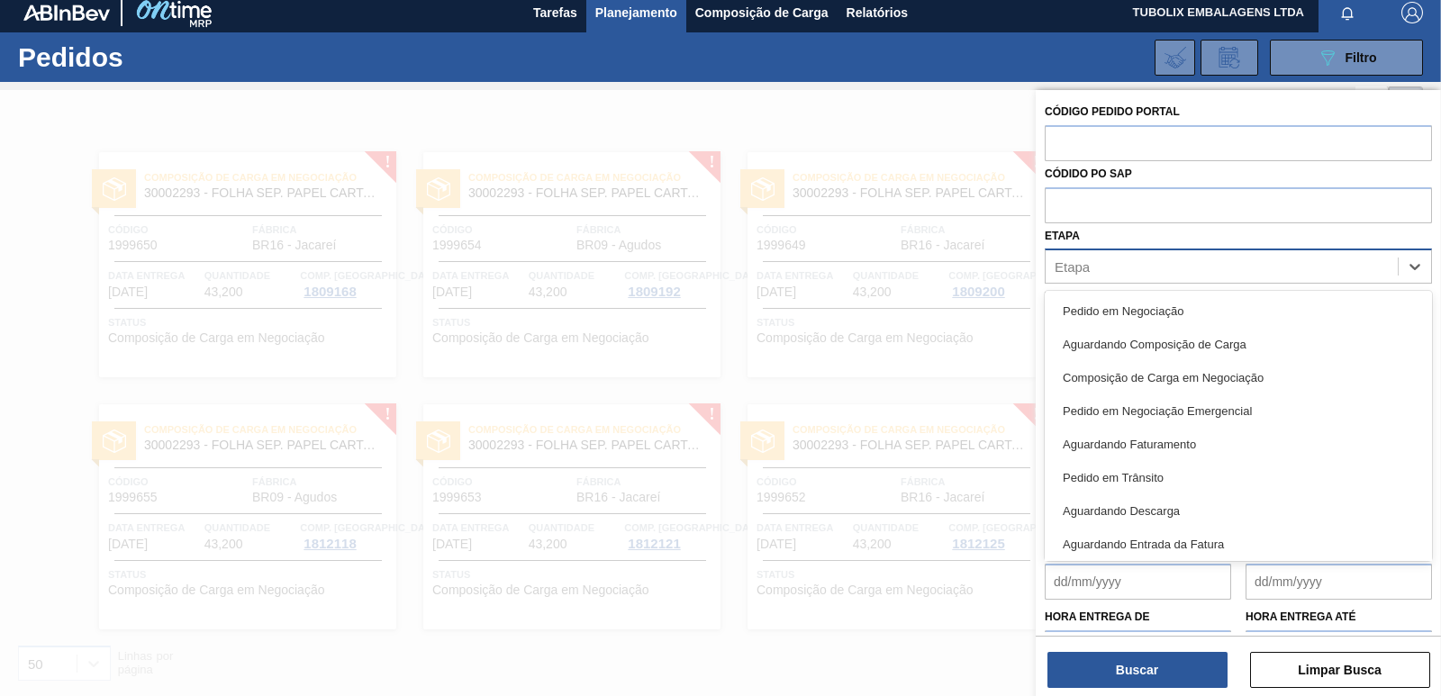
click at [1278, 270] on div "Etapa" at bounding box center [1221, 267] width 352 height 26
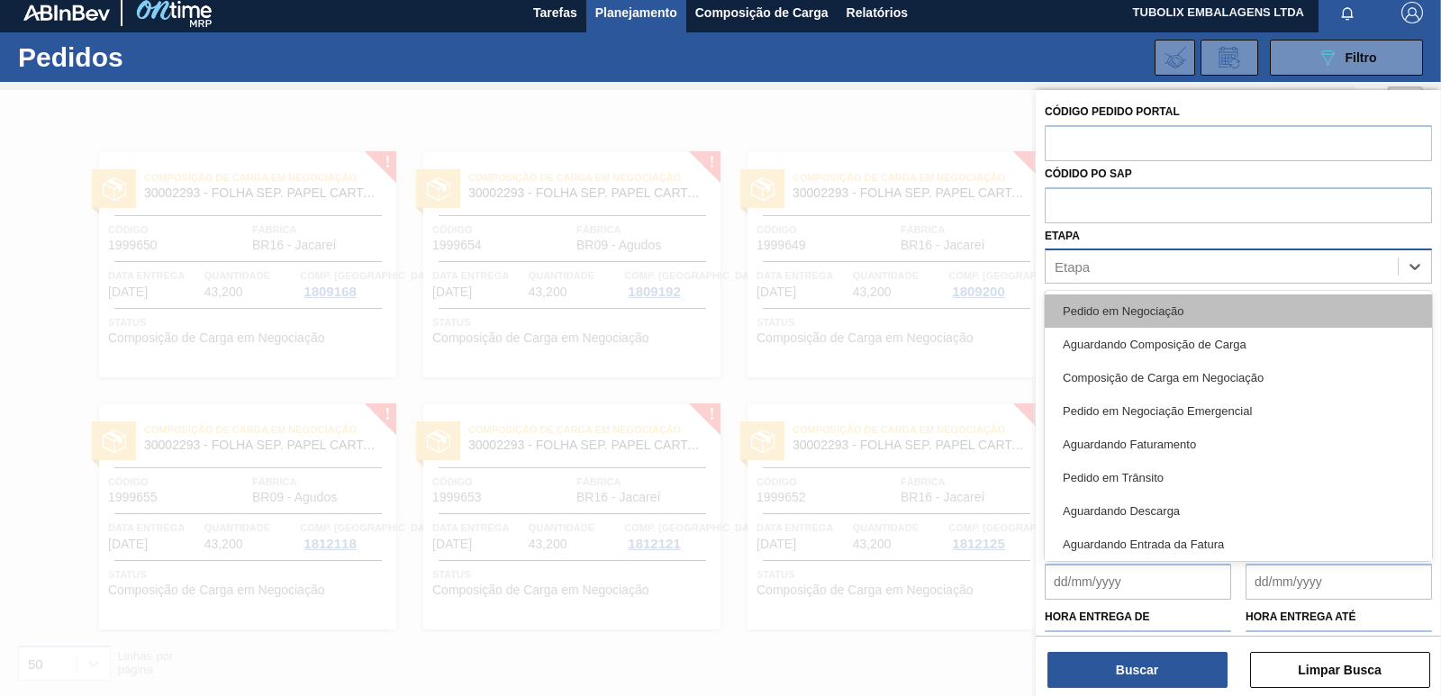
click at [1158, 311] on div "Pedido em Negociação" at bounding box center [1238, 310] width 387 height 33
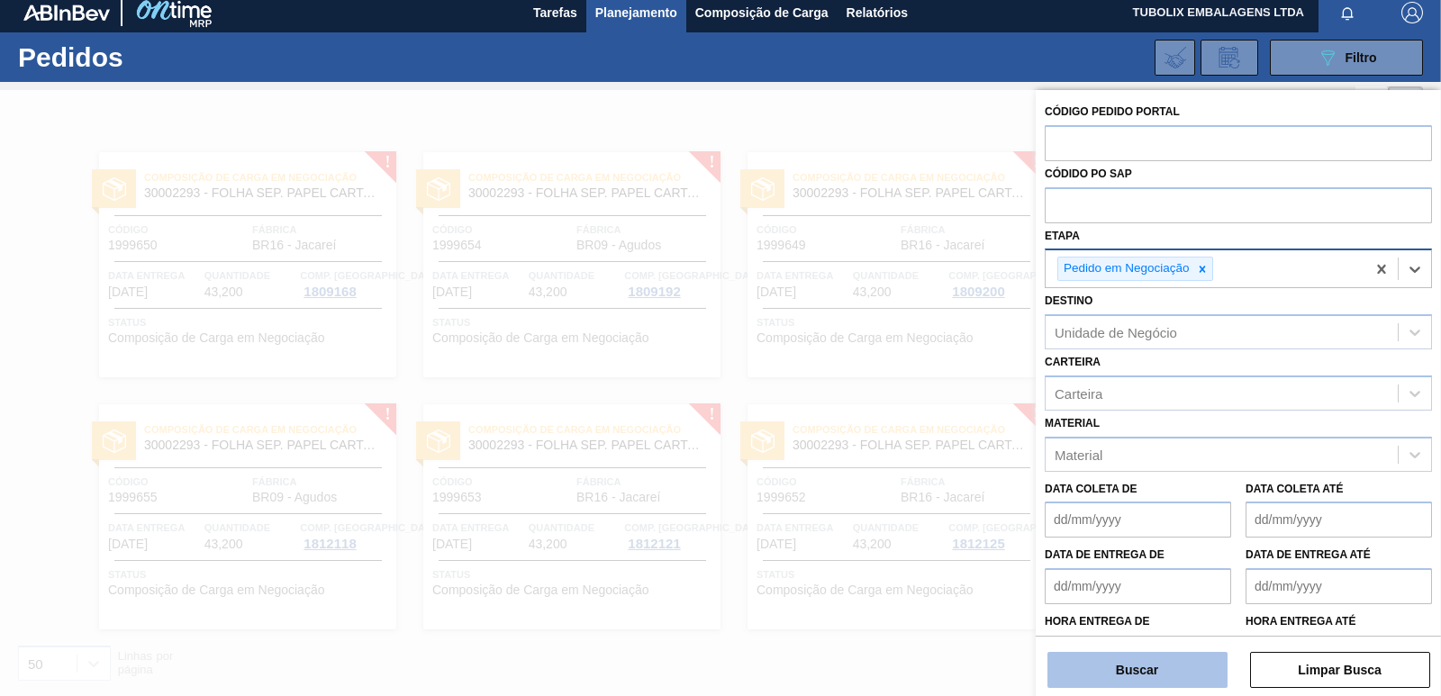
click at [1171, 677] on button "Buscar" at bounding box center [1137, 670] width 180 height 36
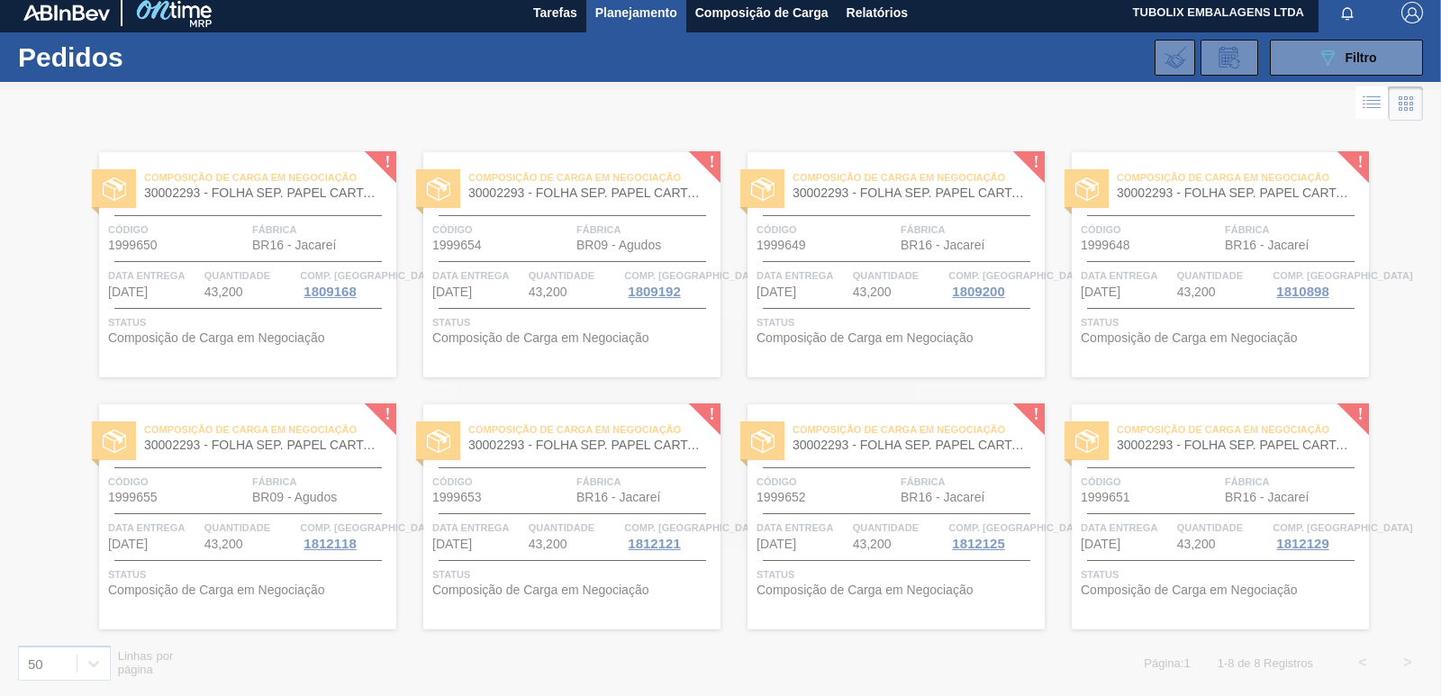
scroll to position [0, 0]
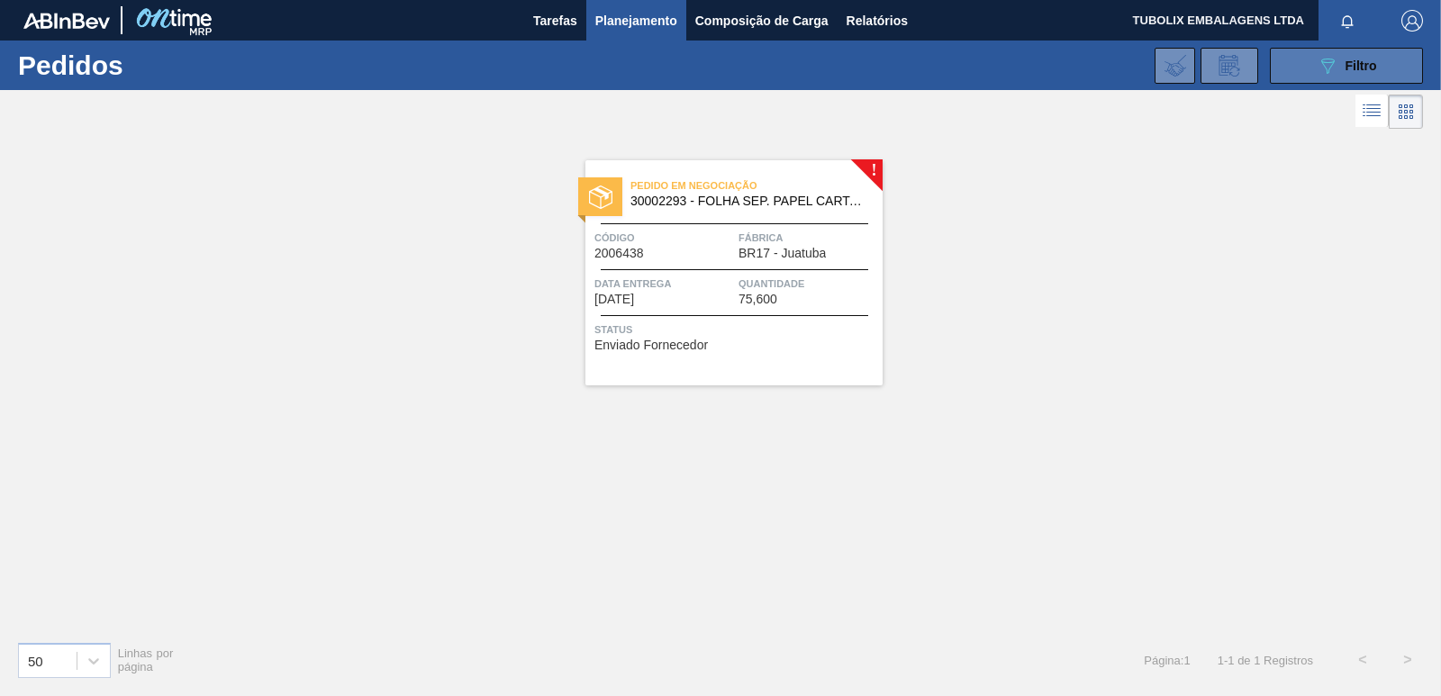
click at [1306, 72] on button "089F7B8B-B2A5-4AFE-B5C0-19BA573D28AC Filtro" at bounding box center [1346, 66] width 153 height 36
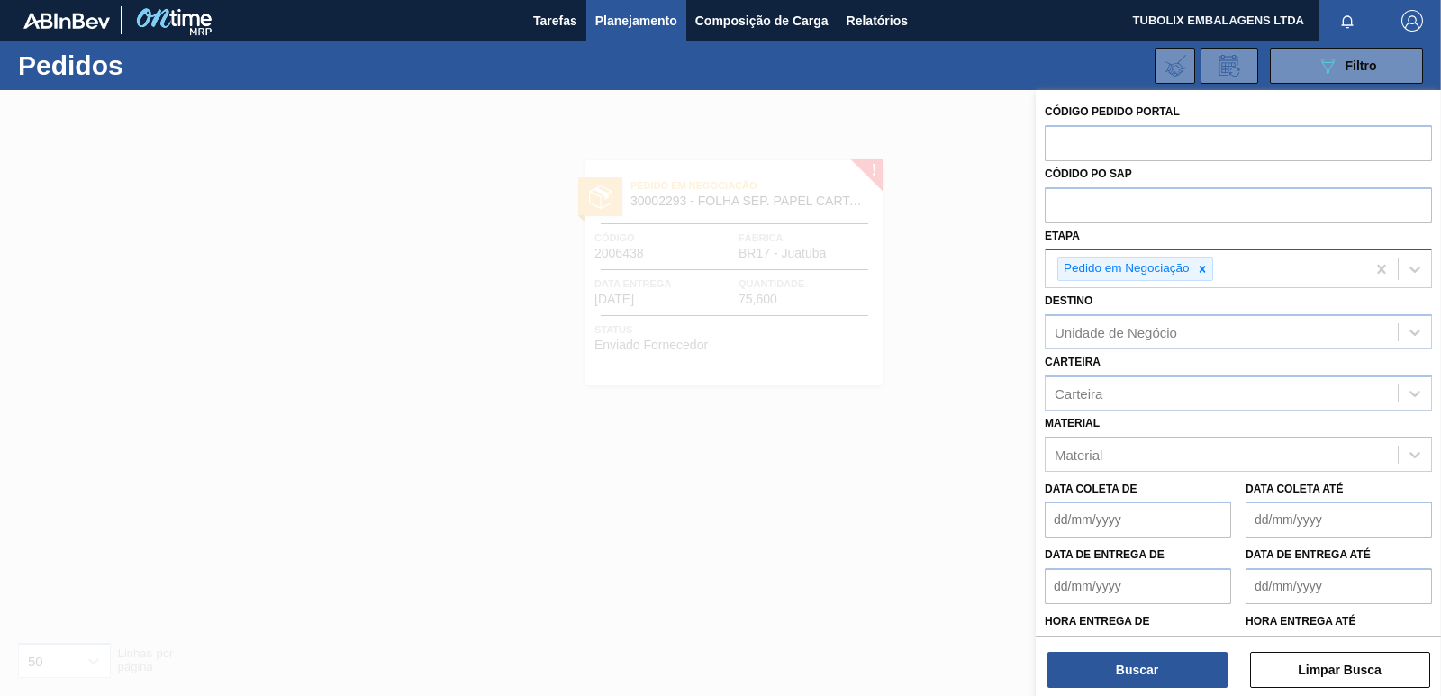
click at [1205, 271] on icon at bounding box center [1202, 269] width 13 height 13
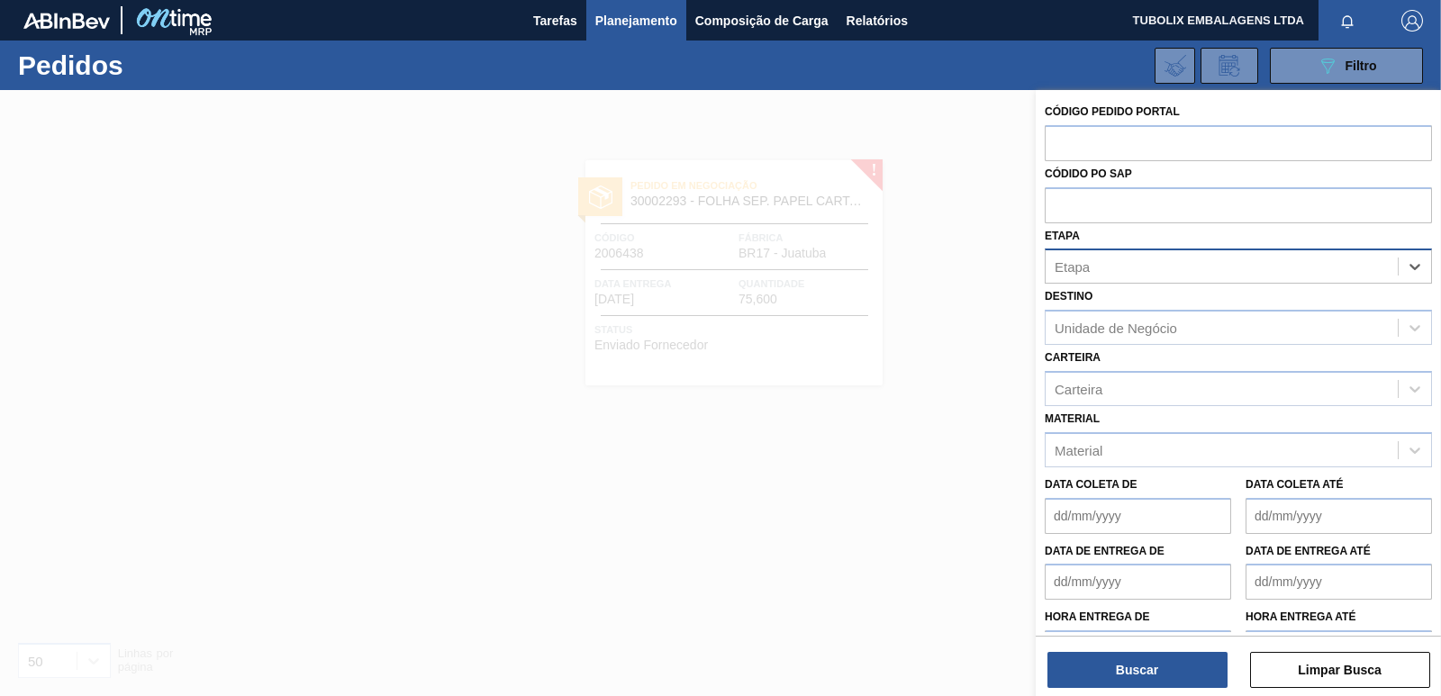
click at [1202, 268] on div "Etapa" at bounding box center [1221, 267] width 352 height 26
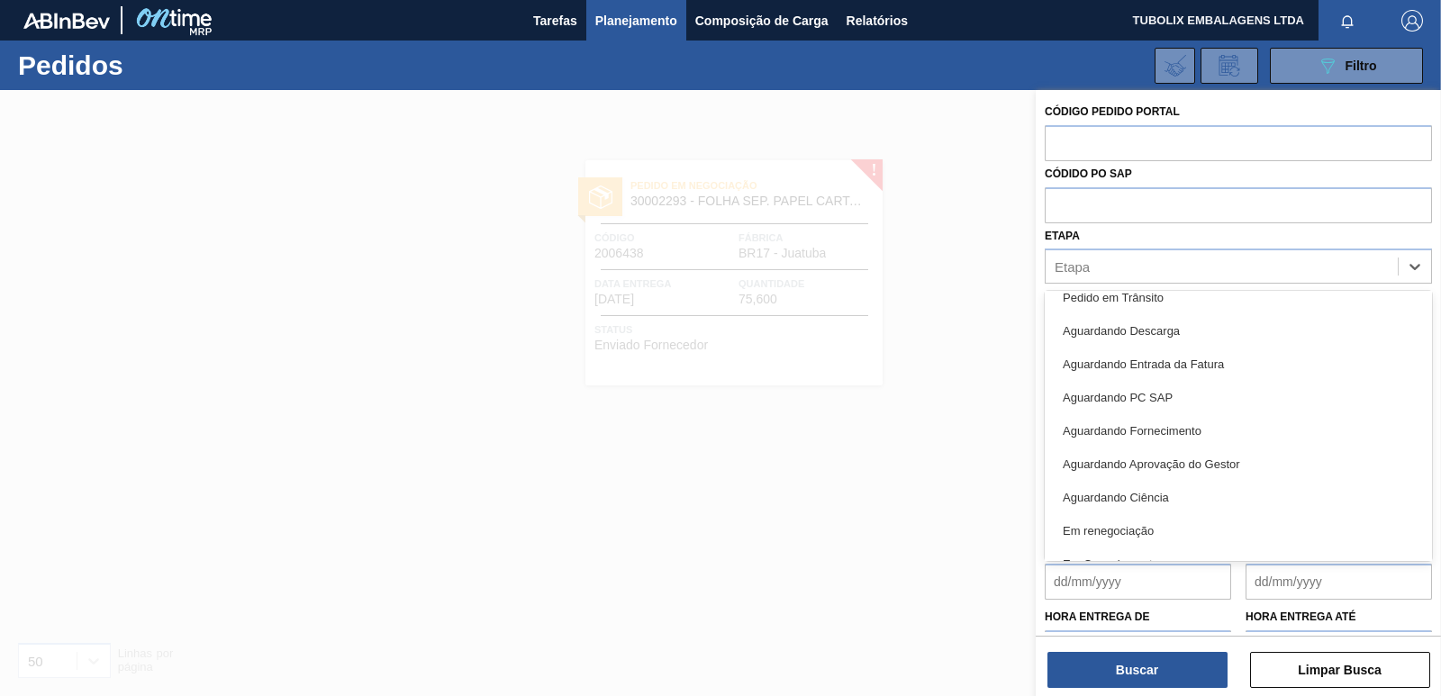
scroll to position [237, 0]
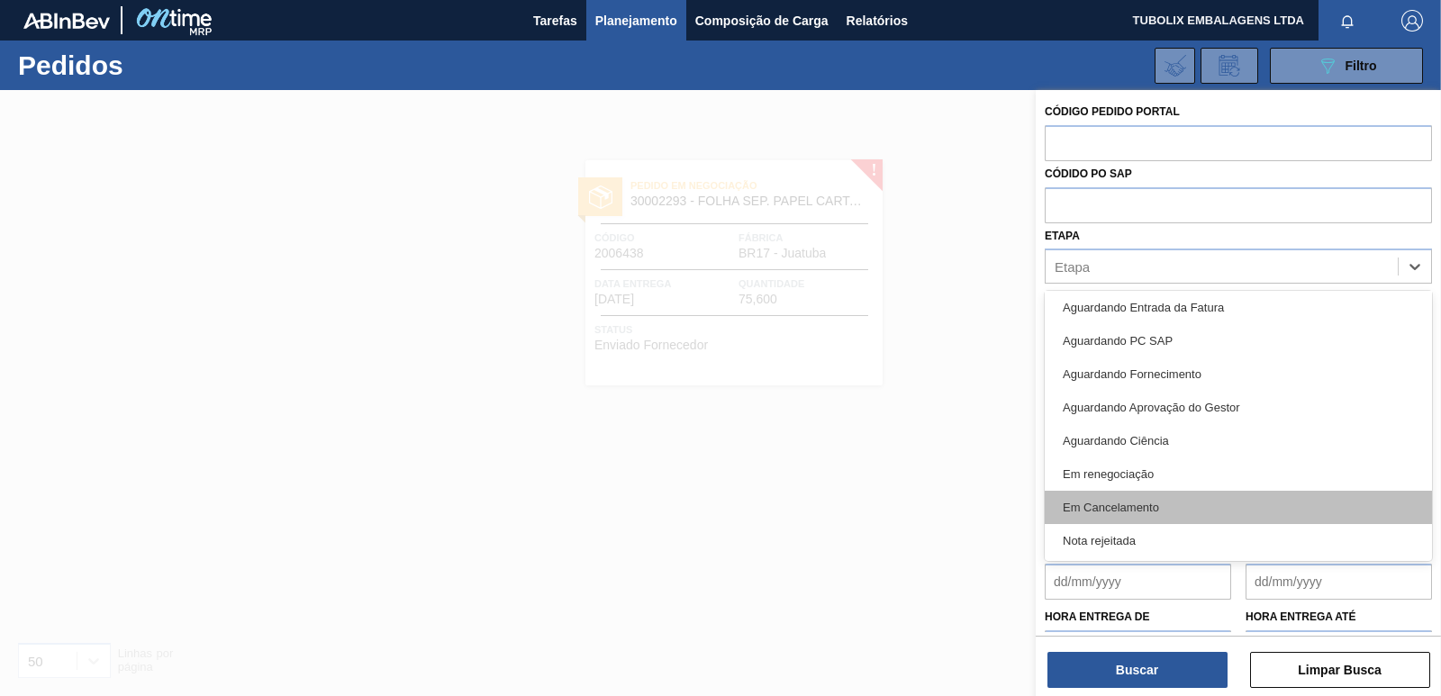
click at [1140, 498] on div "Em Cancelamento" at bounding box center [1238, 507] width 387 height 33
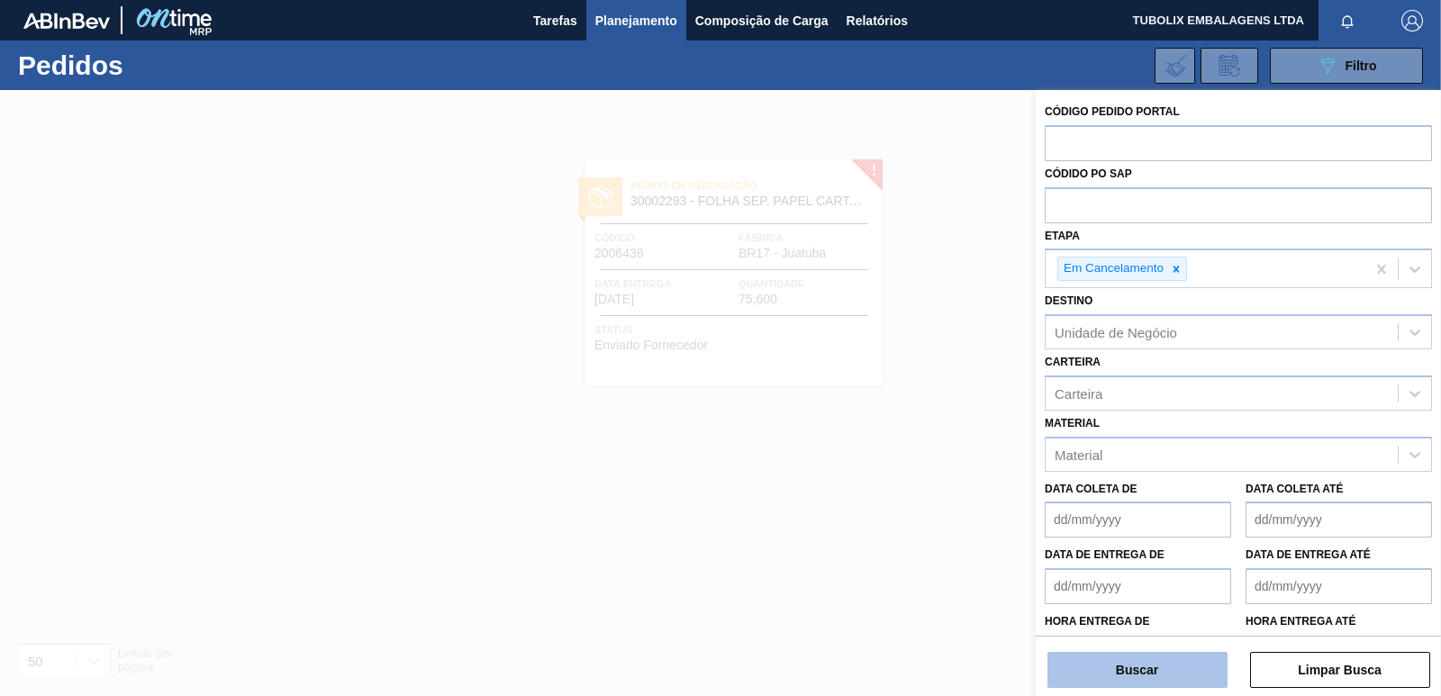
click at [1195, 667] on button "Buscar" at bounding box center [1137, 670] width 180 height 36
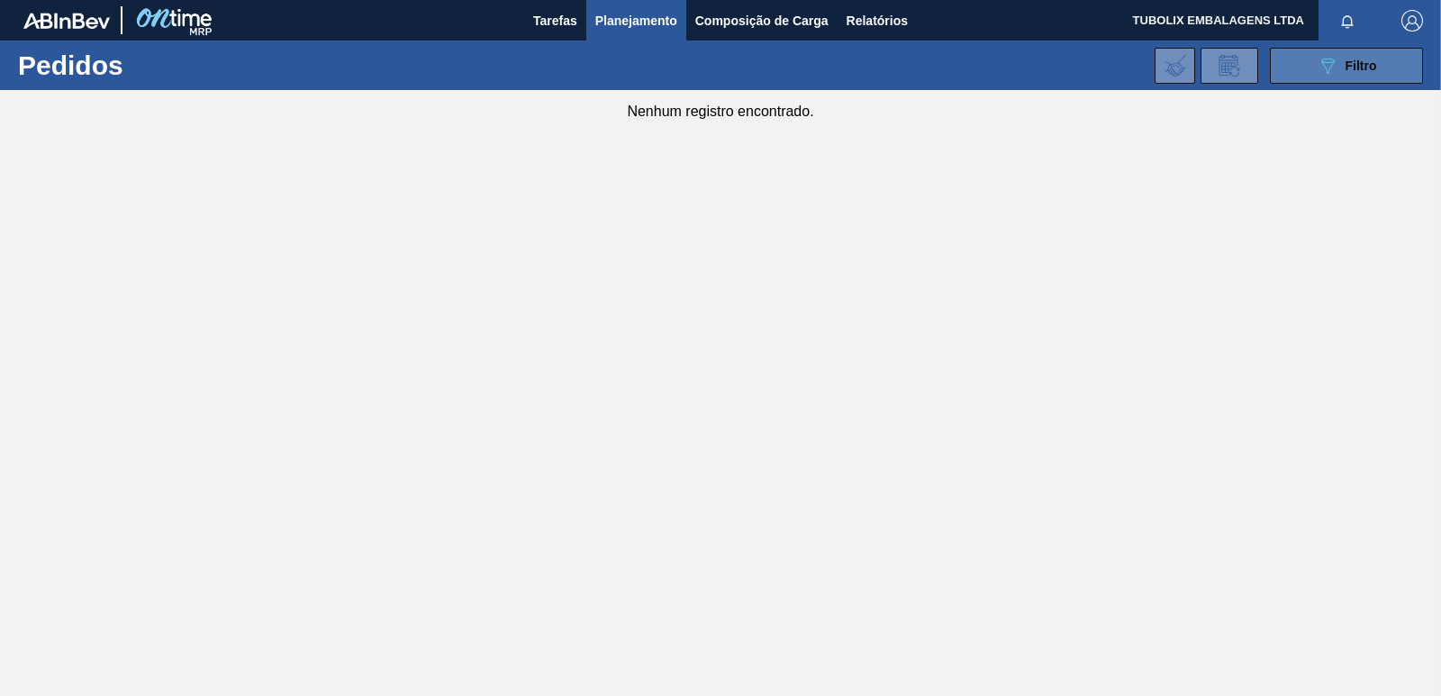
click at [1323, 62] on icon "089F7B8B-B2A5-4AFE-B5C0-19BA573D28AC" at bounding box center [1328, 66] width 22 height 22
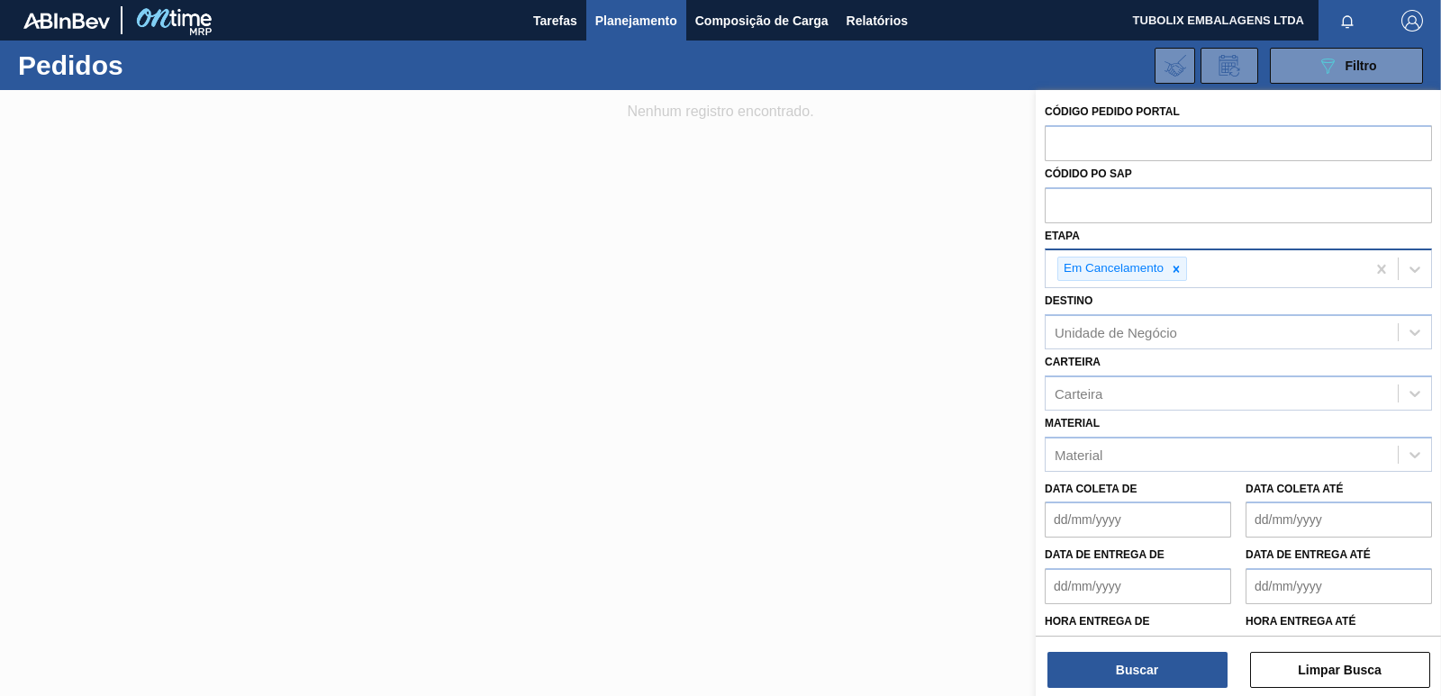
click at [1174, 275] on div at bounding box center [1176, 269] width 20 height 23
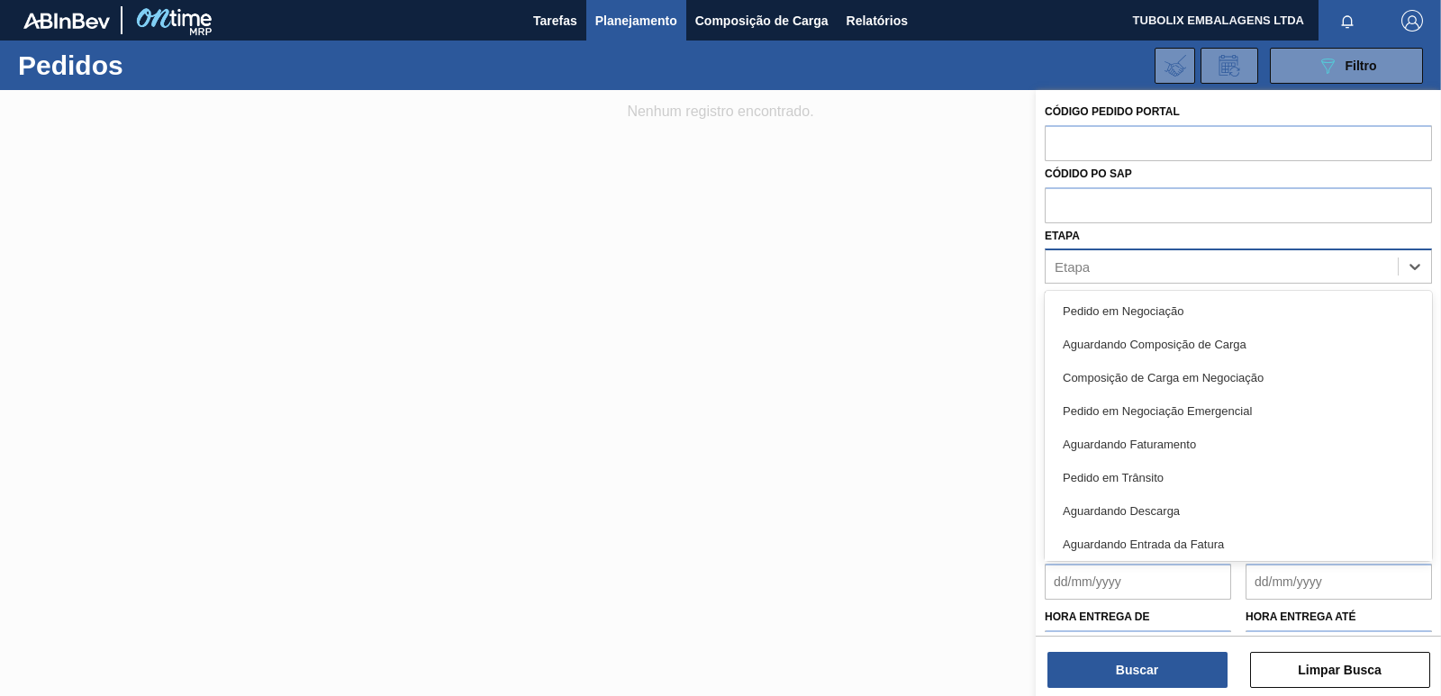
click at [1176, 273] on div "Etapa" at bounding box center [1221, 267] width 352 height 26
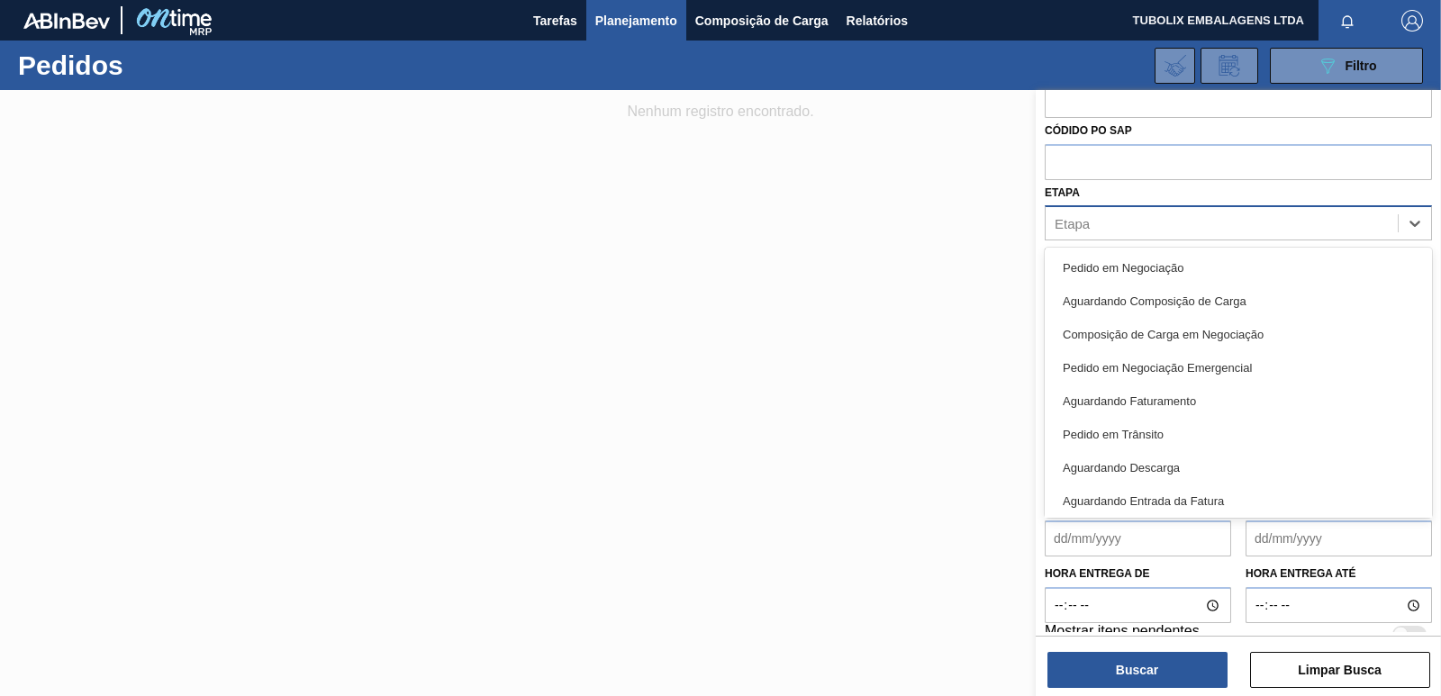
scroll to position [65, 0]
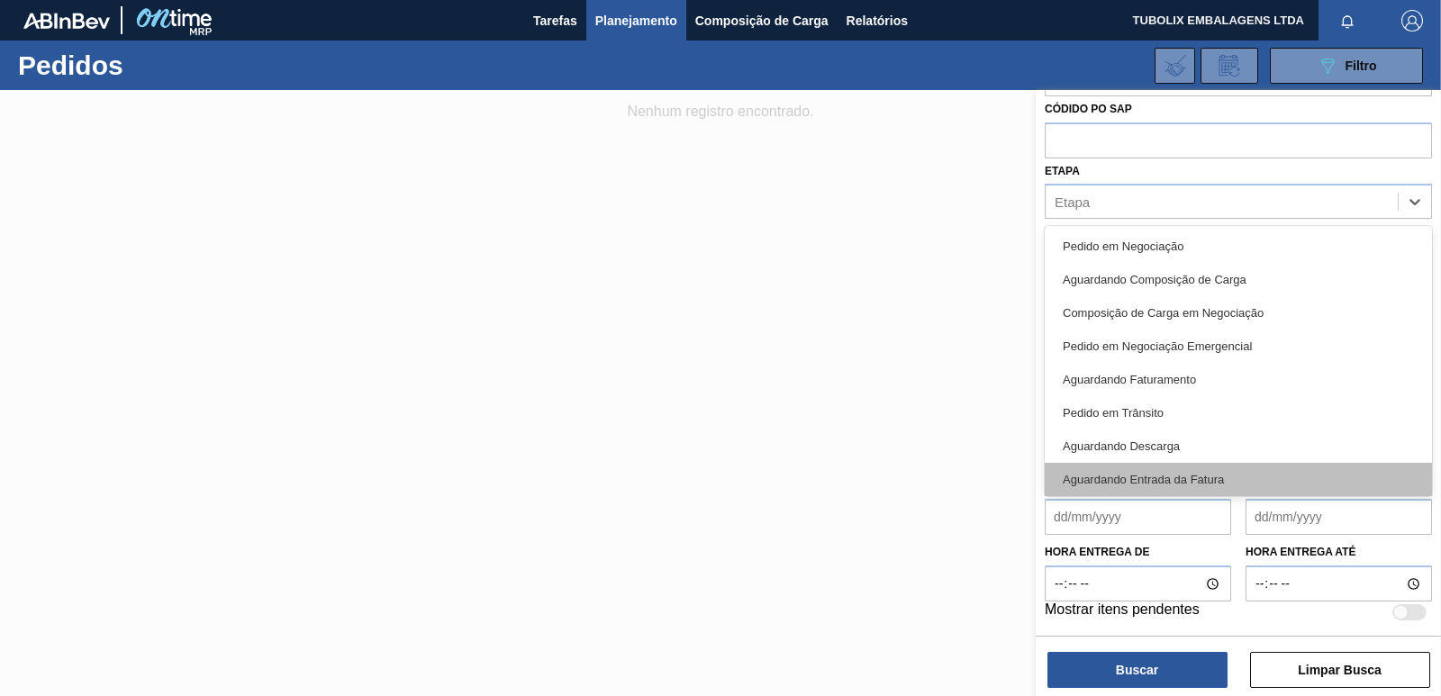
click at [1192, 478] on div "Aguardando Entrada da Fatura" at bounding box center [1238, 479] width 387 height 33
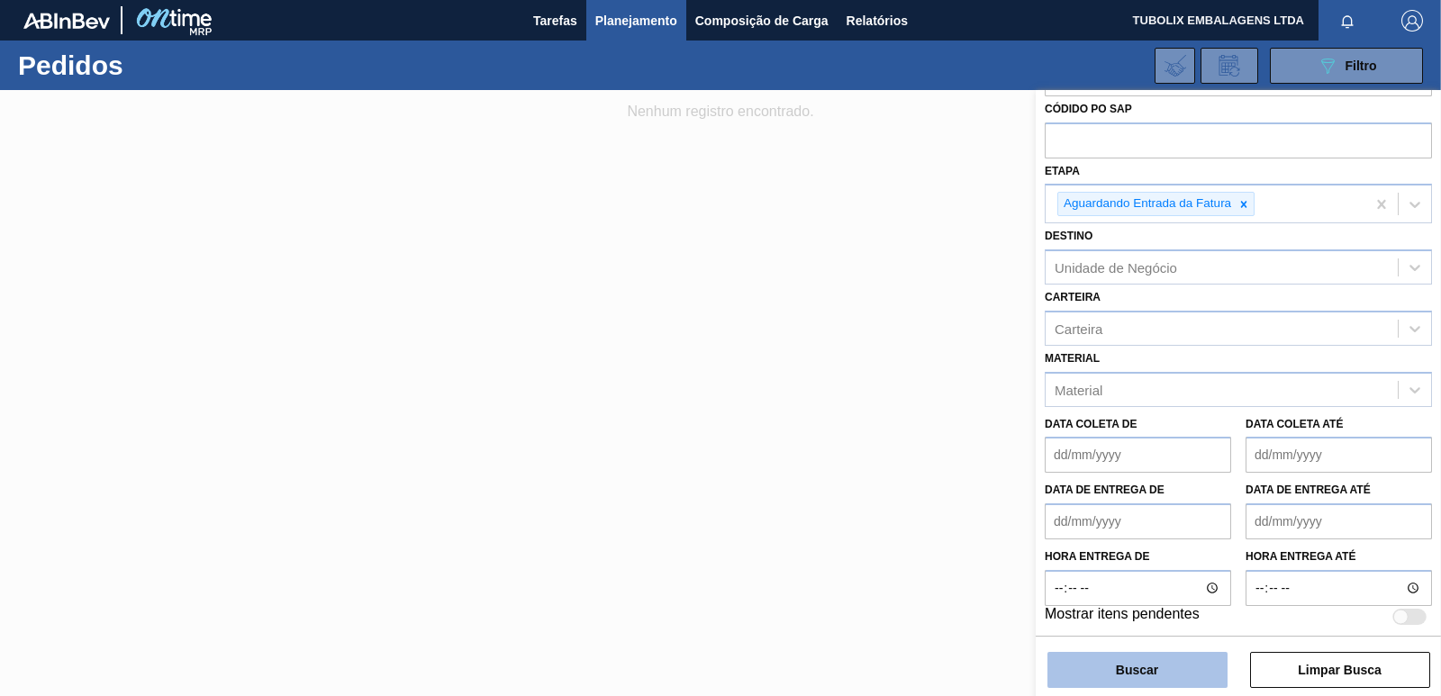
click at [1172, 672] on button "Buscar" at bounding box center [1137, 670] width 180 height 36
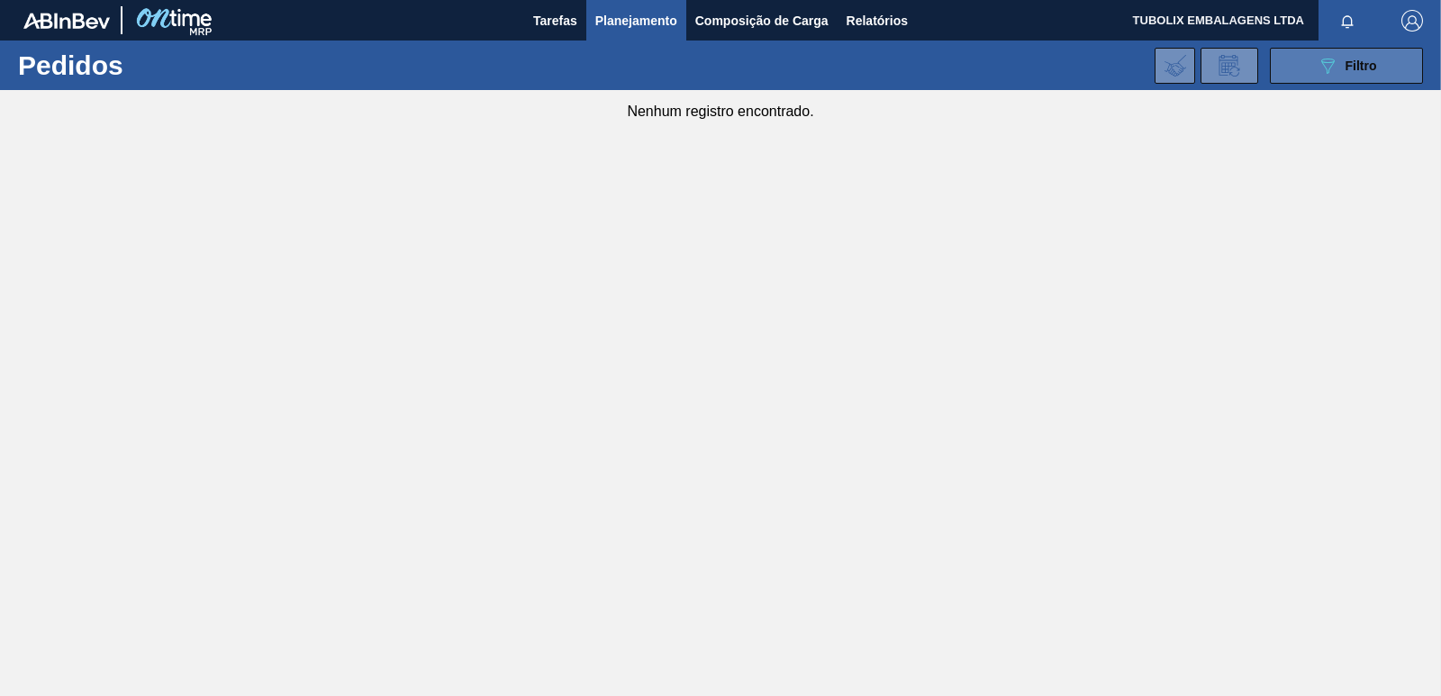
click at [1326, 78] on button "089F7B8B-B2A5-4AFE-B5C0-19BA573D28AC Filtro" at bounding box center [1346, 66] width 153 height 36
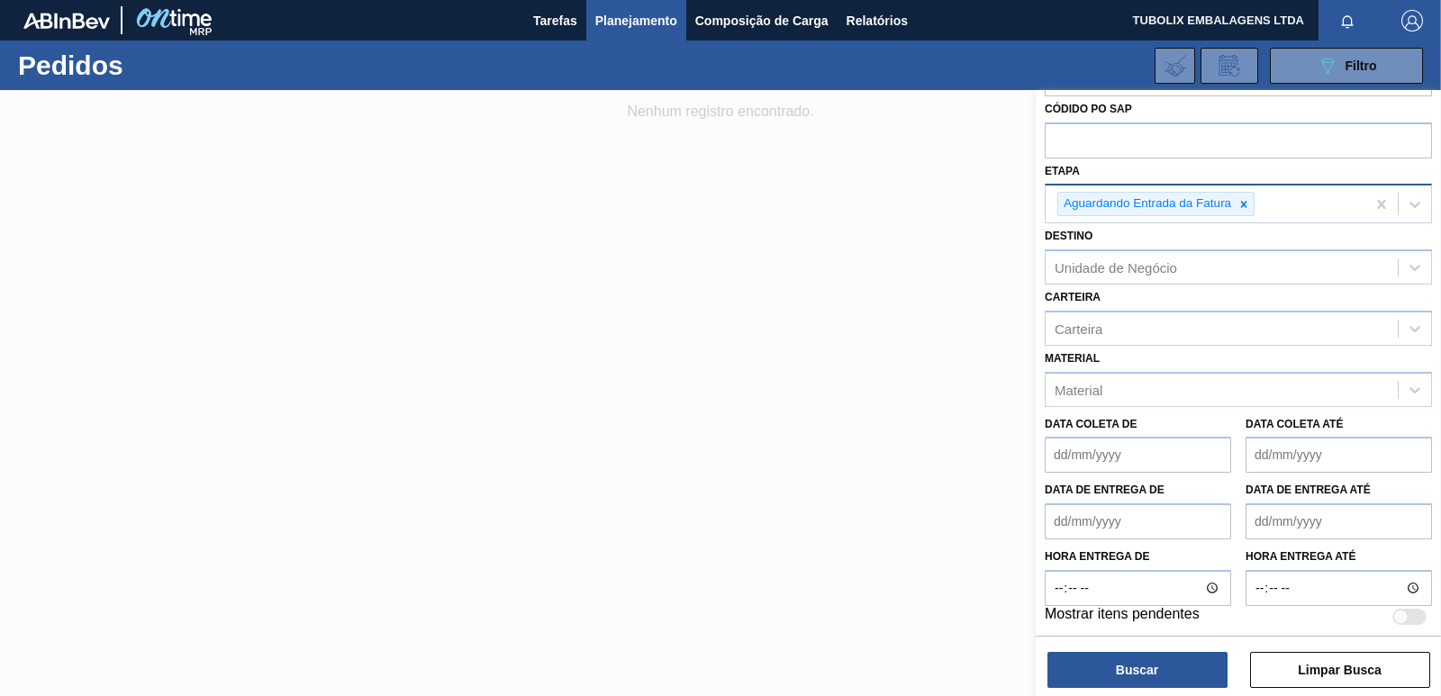
click at [1241, 201] on icon at bounding box center [1243, 204] width 13 height 13
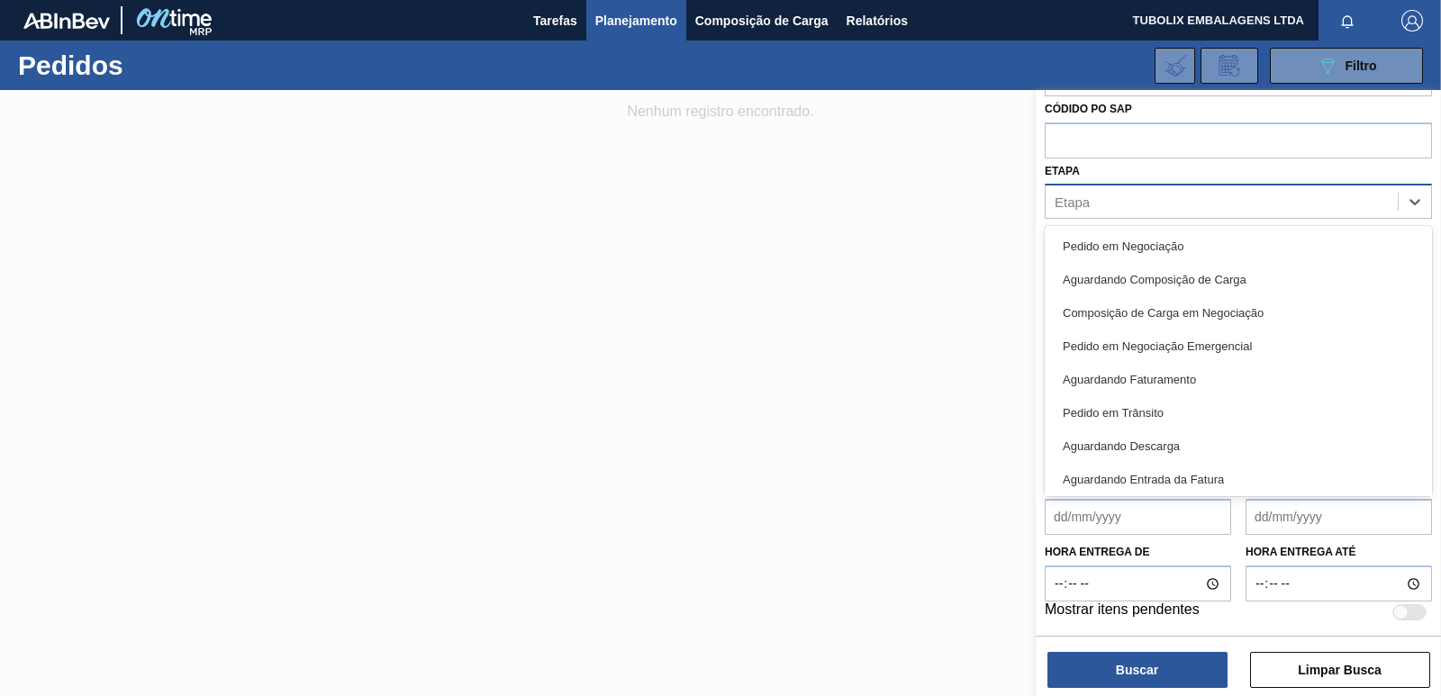
click at [1173, 205] on div "Etapa" at bounding box center [1221, 202] width 352 height 26
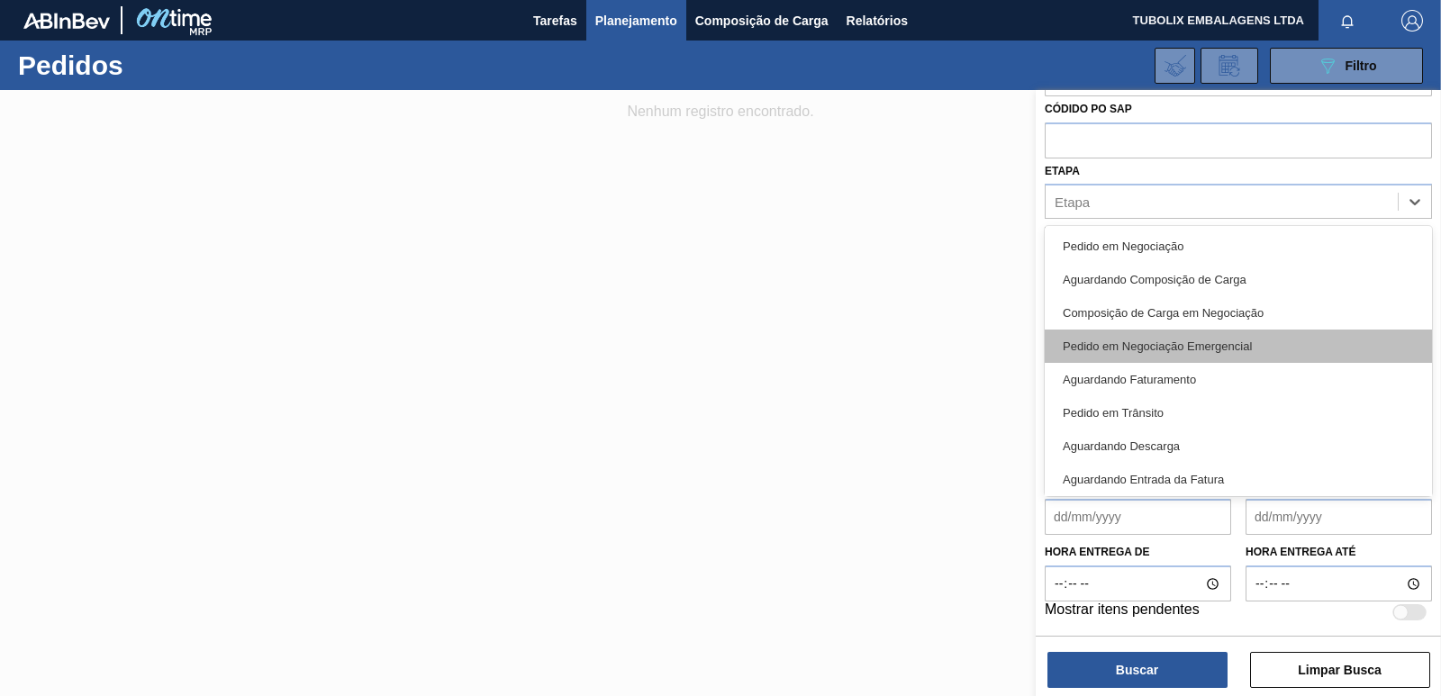
click at [1201, 353] on div "Pedido em Negociação Emergencial" at bounding box center [1238, 346] width 387 height 33
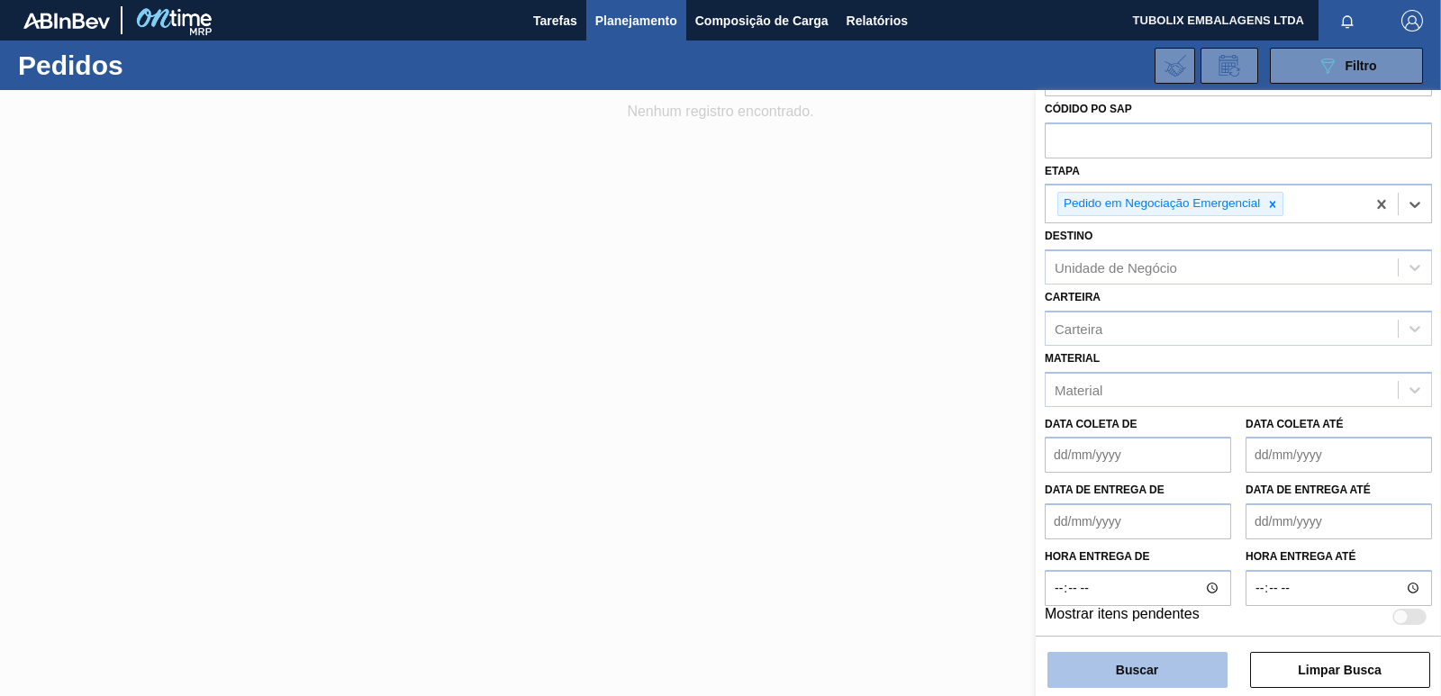
click at [1136, 669] on button "Buscar" at bounding box center [1137, 670] width 180 height 36
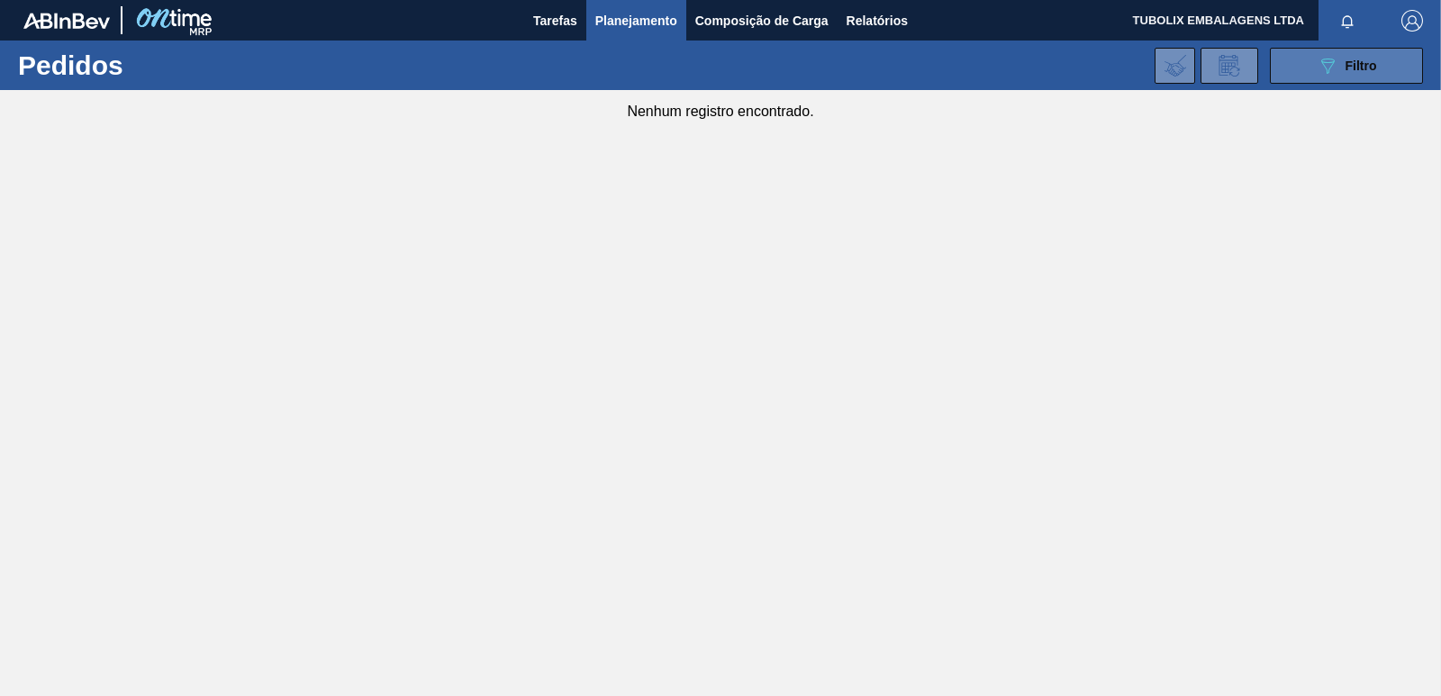
click at [1341, 68] on div "089F7B8B-B2A5-4AFE-B5C0-19BA573D28AC Filtro" at bounding box center [1347, 66] width 60 height 22
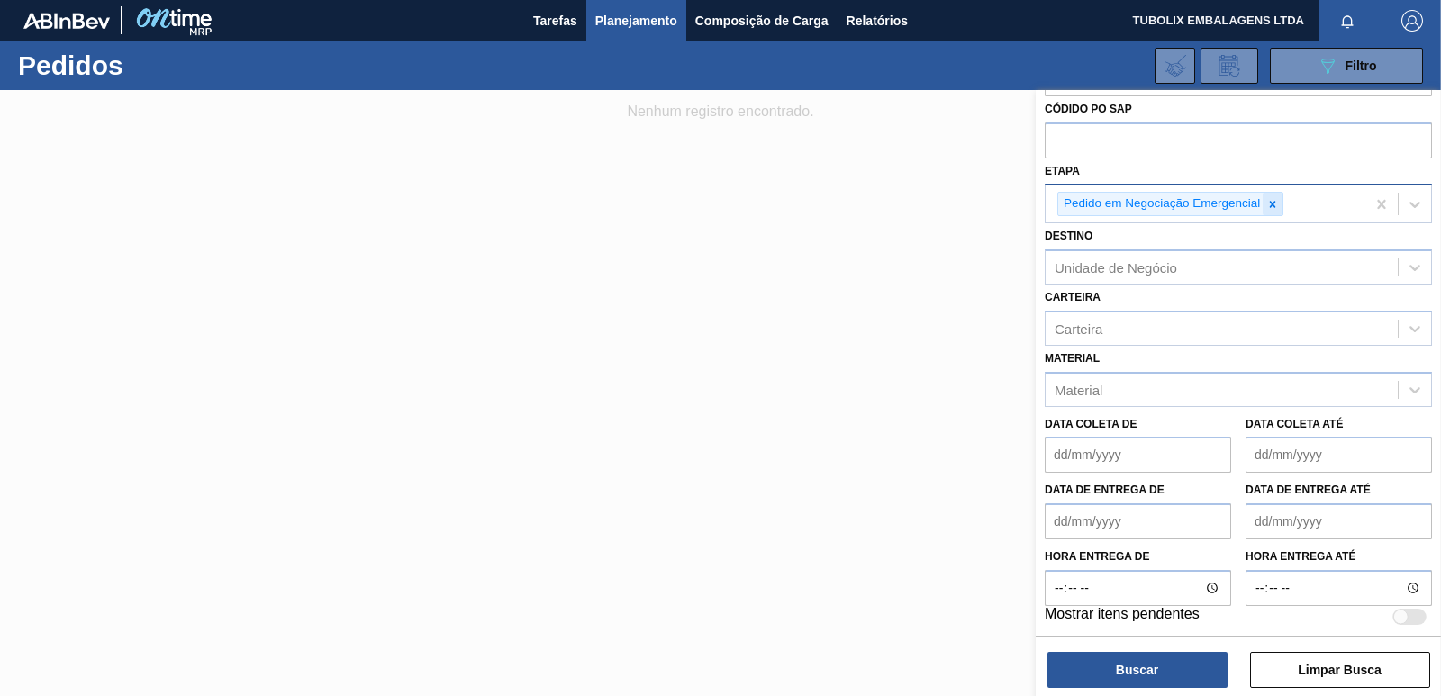
click at [1270, 198] on icon at bounding box center [1272, 204] width 13 height 13
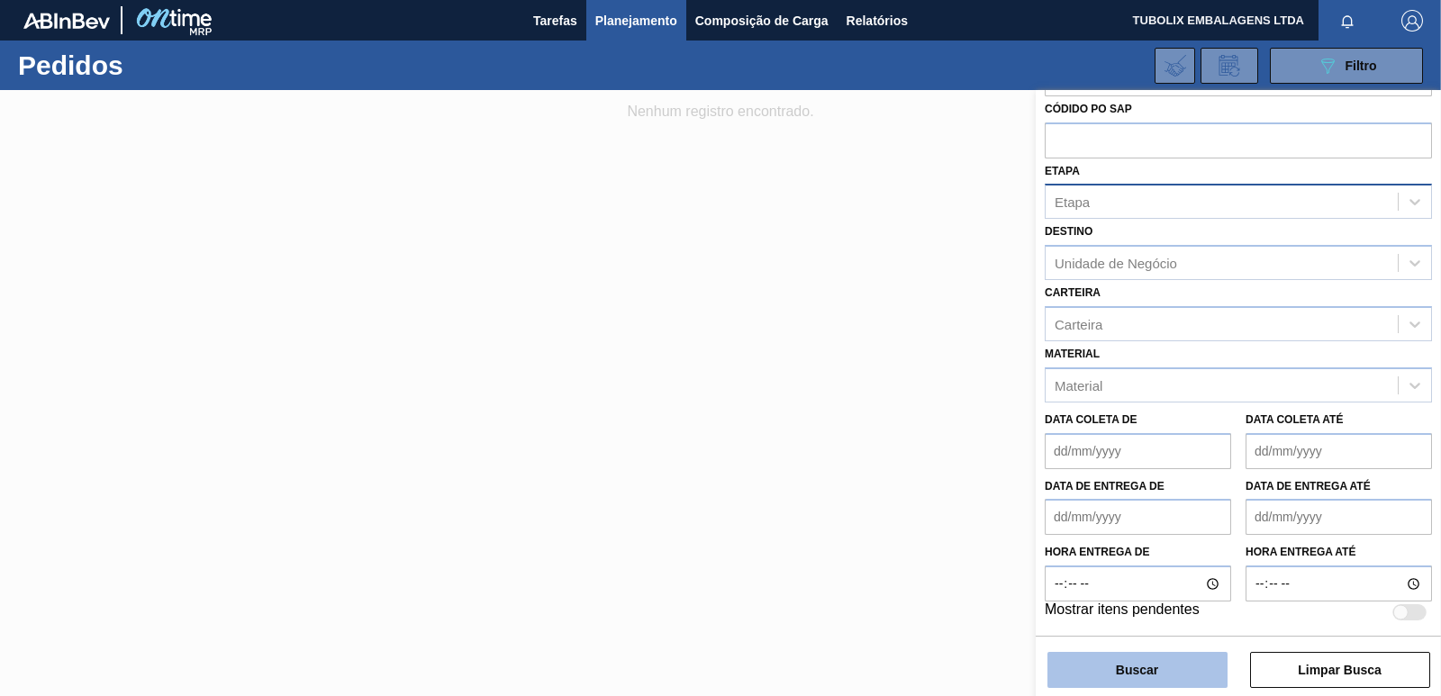
click at [1137, 675] on button "Buscar" at bounding box center [1137, 670] width 180 height 36
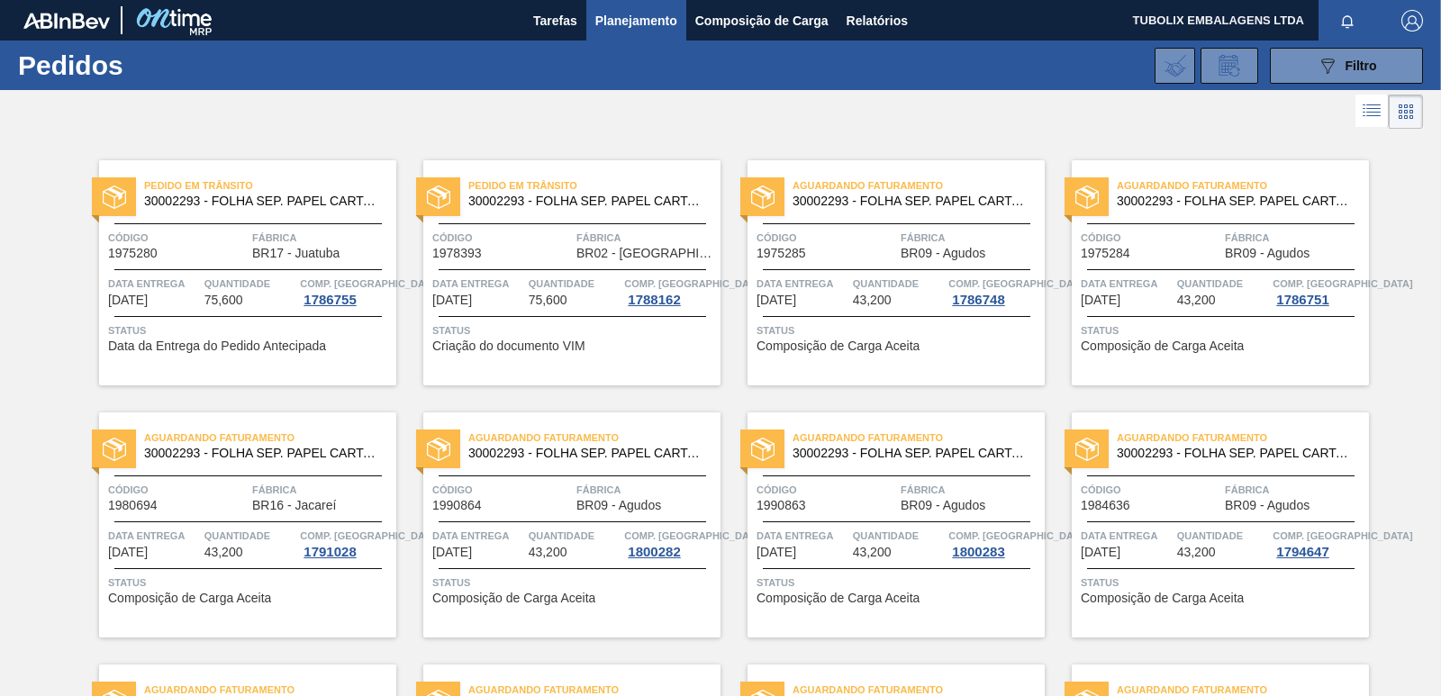
click at [1406, 14] on img "button" at bounding box center [1412, 21] width 22 height 22
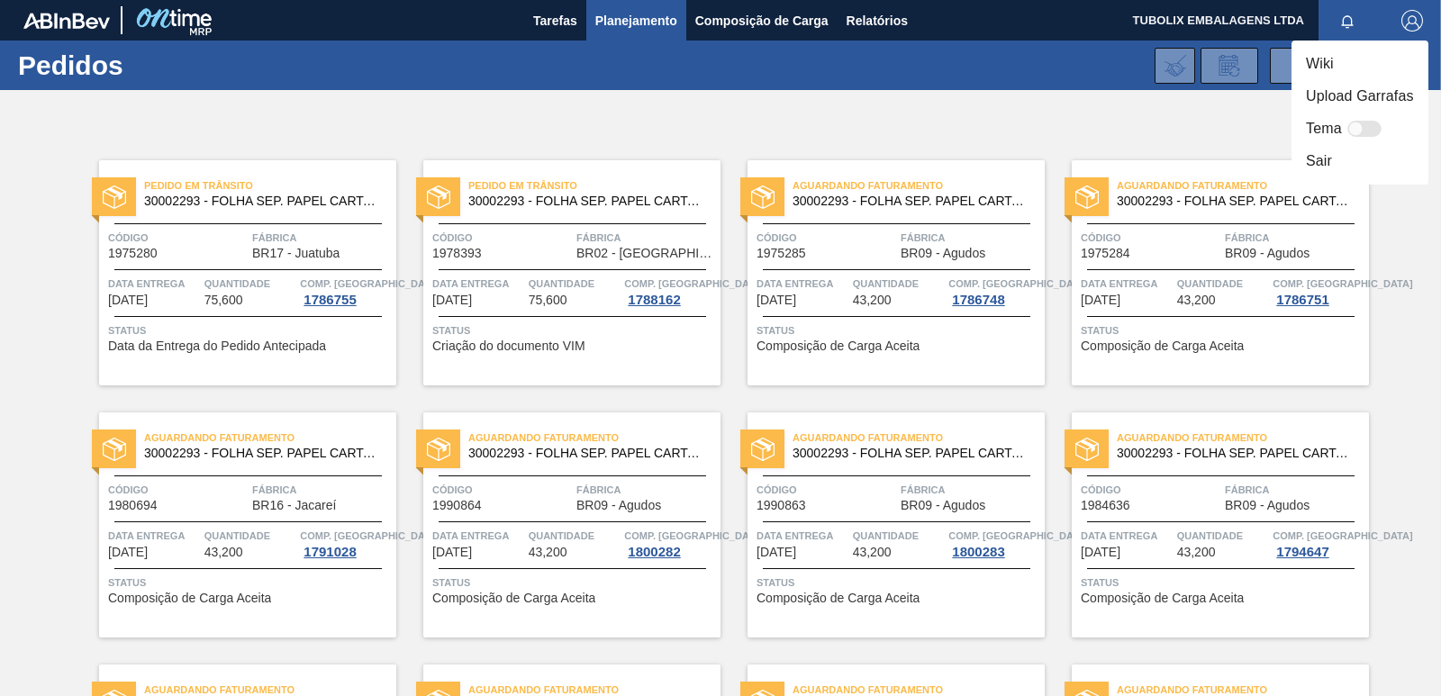
click at [1326, 152] on li "Sair" at bounding box center [1359, 161] width 137 height 32
